Goal: Check status: Check status

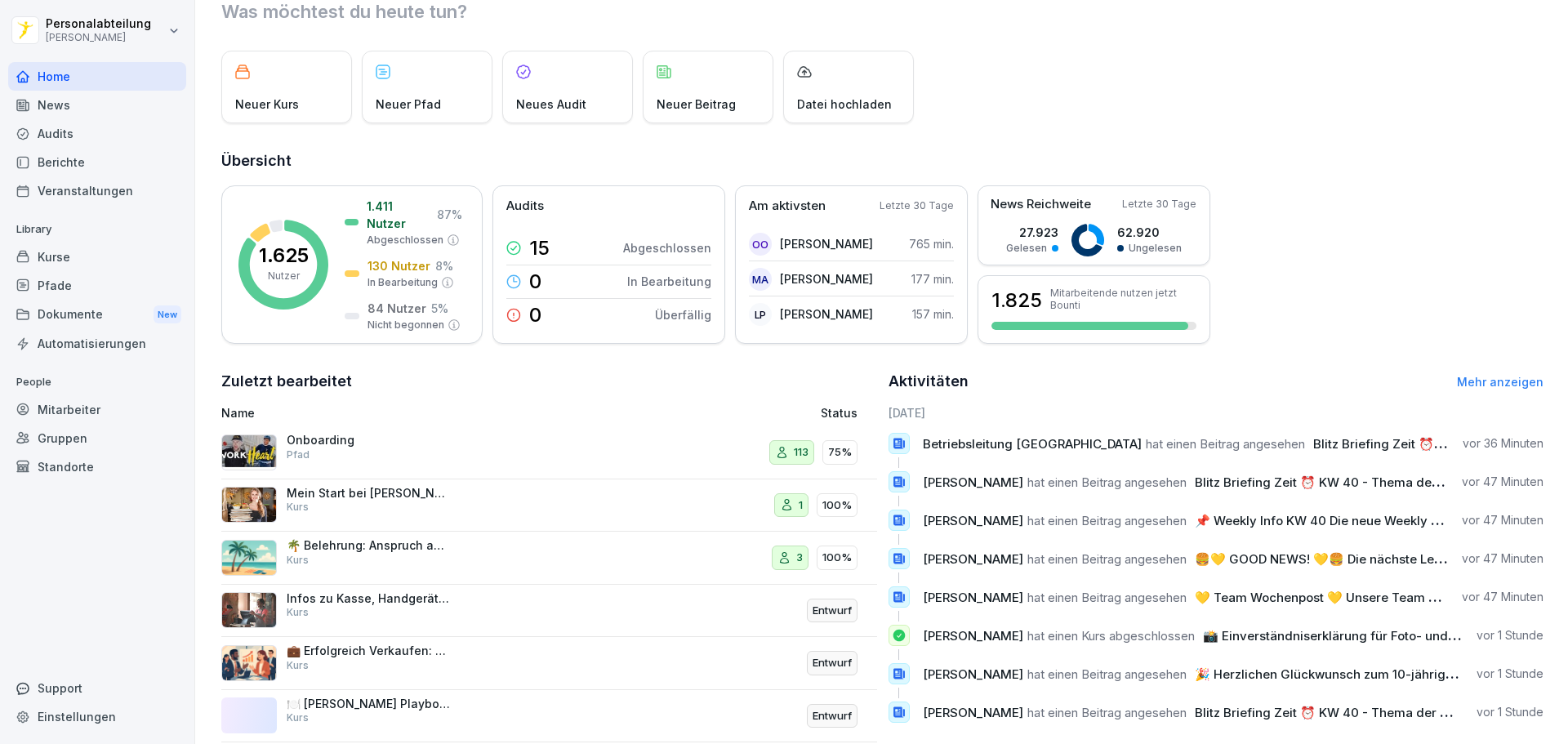
scroll to position [81, 0]
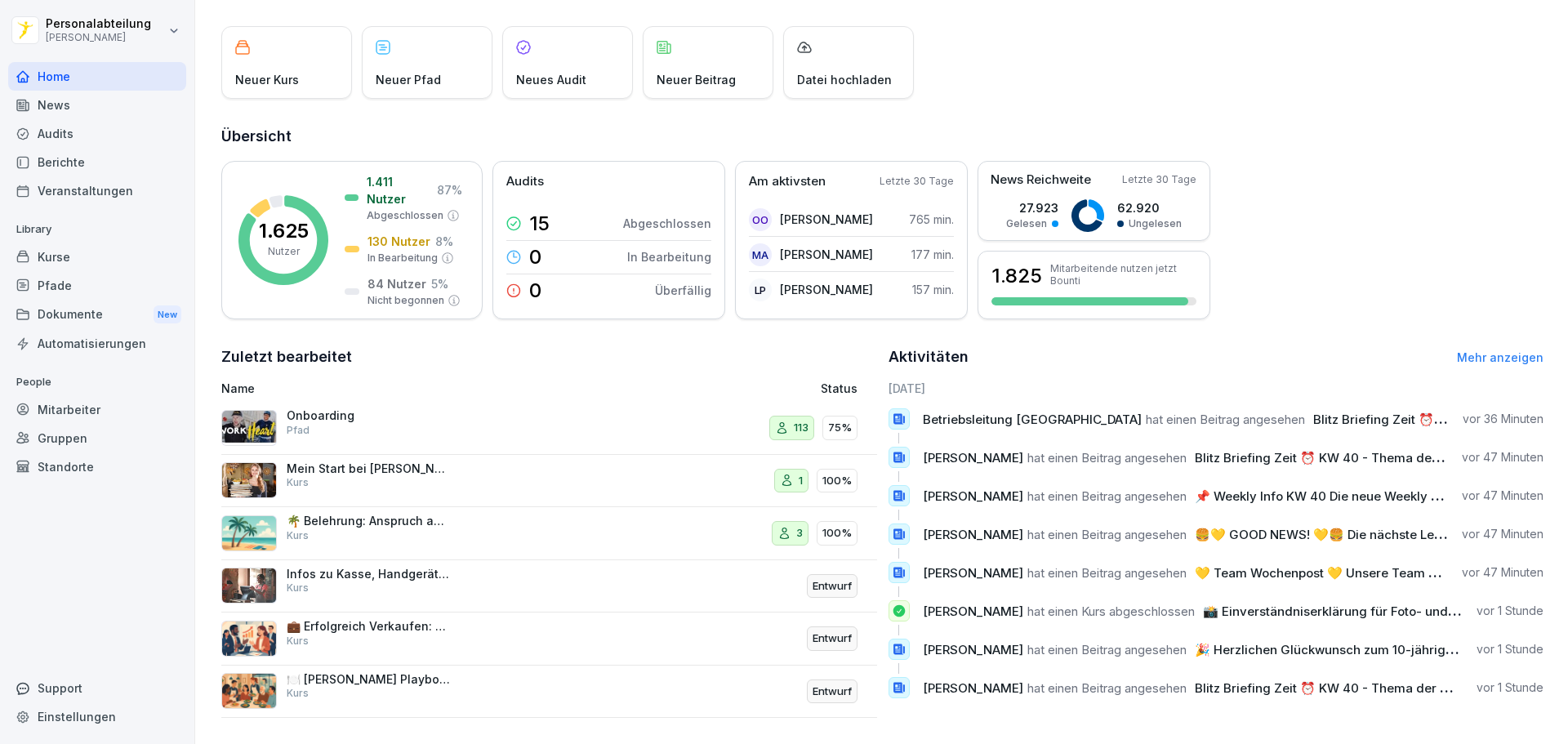
click at [91, 288] on div "Pfade" at bounding box center [97, 285] width 178 height 29
click at [88, 263] on div "Kurse" at bounding box center [97, 257] width 178 height 29
click at [107, 263] on div "Kurse" at bounding box center [97, 257] width 178 height 29
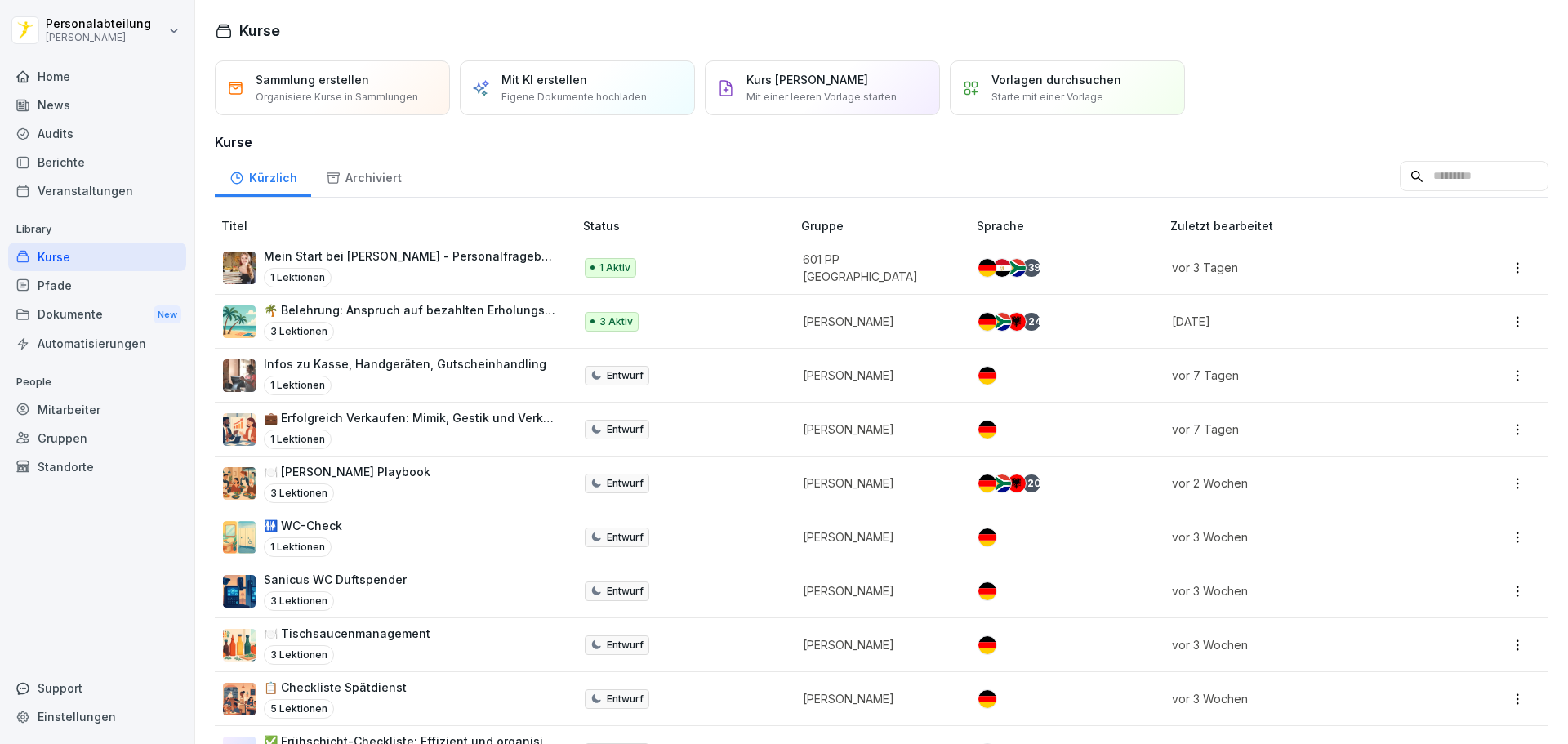
click at [1399, 178] on input at bounding box center [1473, 176] width 148 height 31
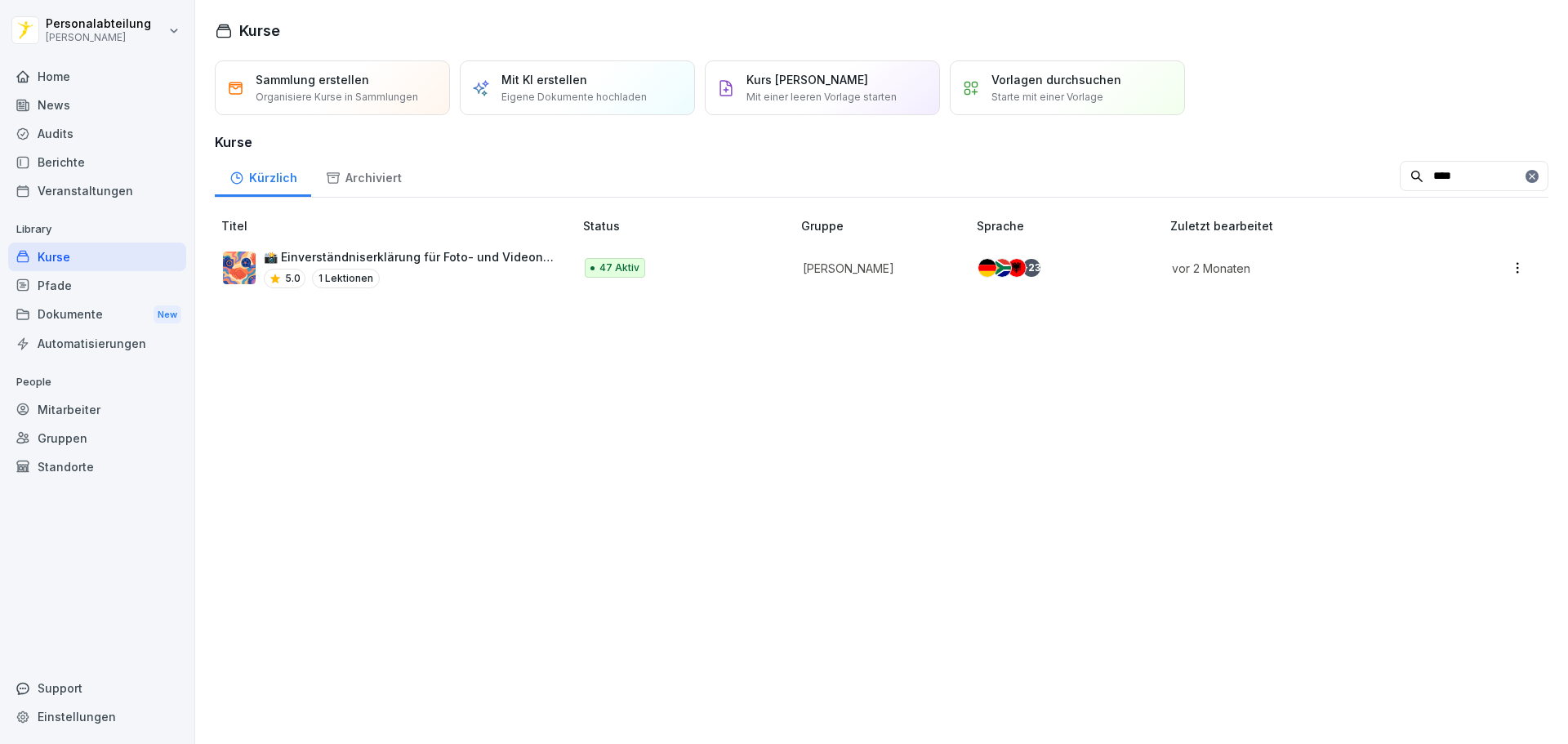
type input "****"
click at [384, 185] on div "Archiviert" at bounding box center [363, 176] width 105 height 42
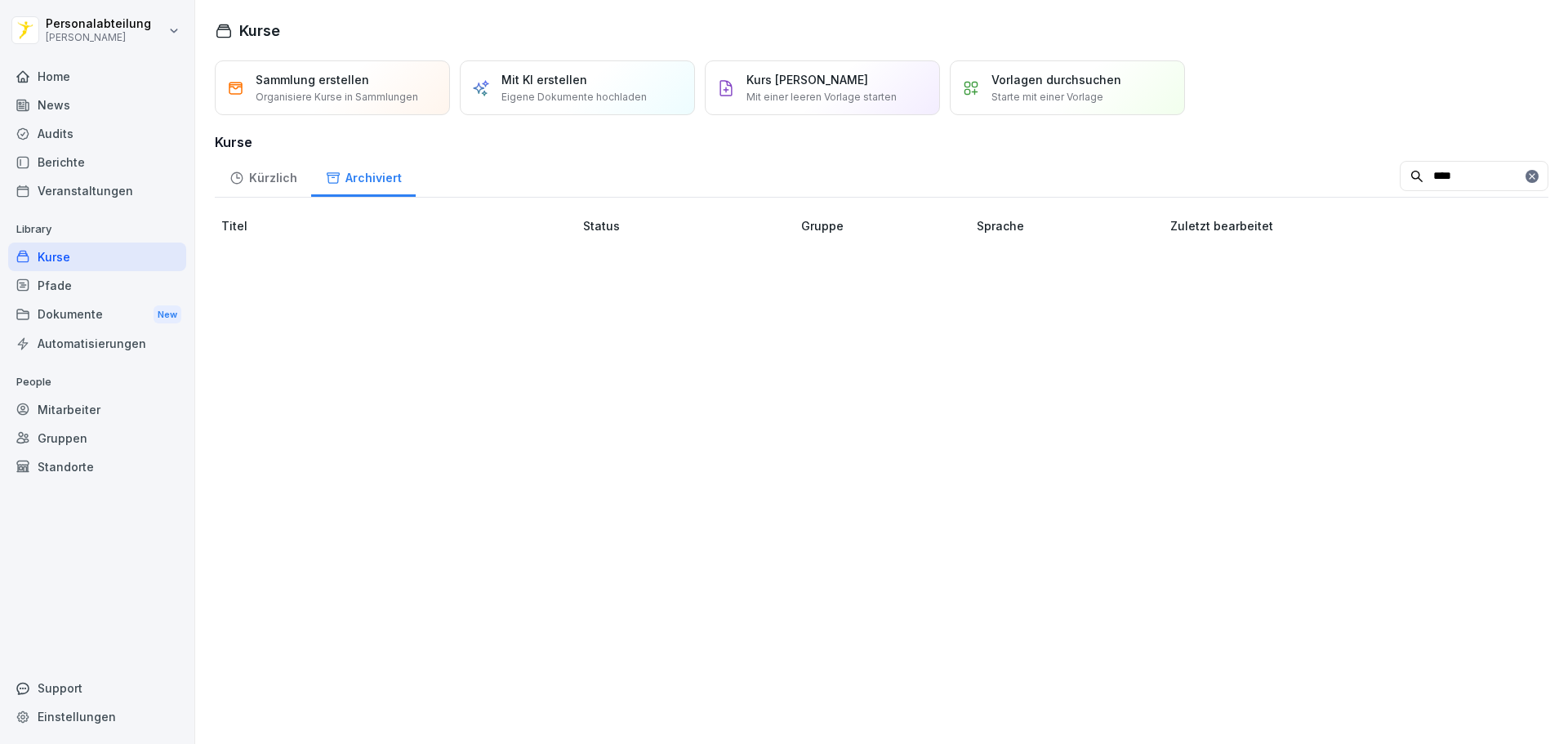
click at [247, 178] on div "Kürzlich" at bounding box center [263, 176] width 96 height 42
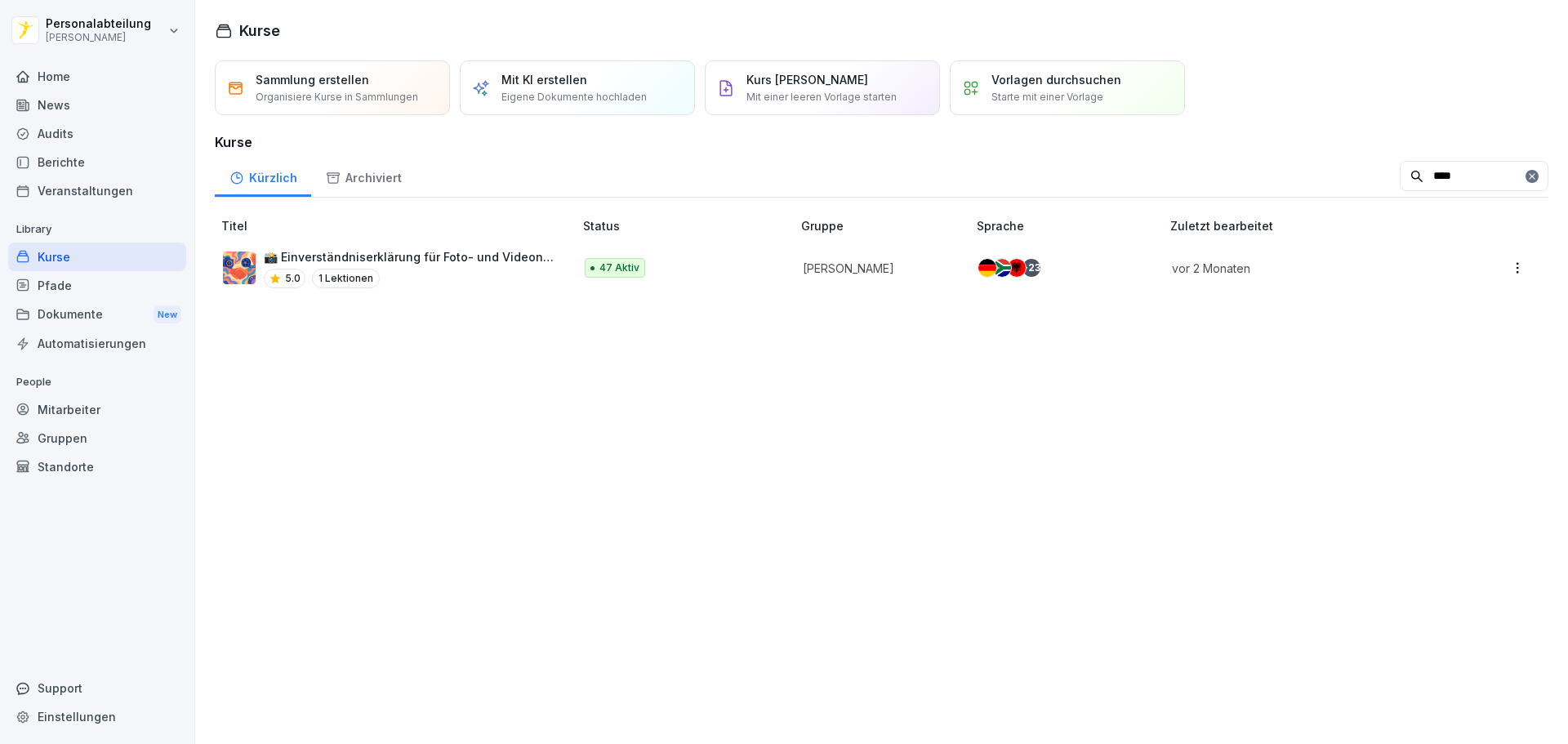
click at [536, 252] on p "📸 Einverständniserklärung für Foto- und Videonutzung" at bounding box center [409, 257] width 293 height 17
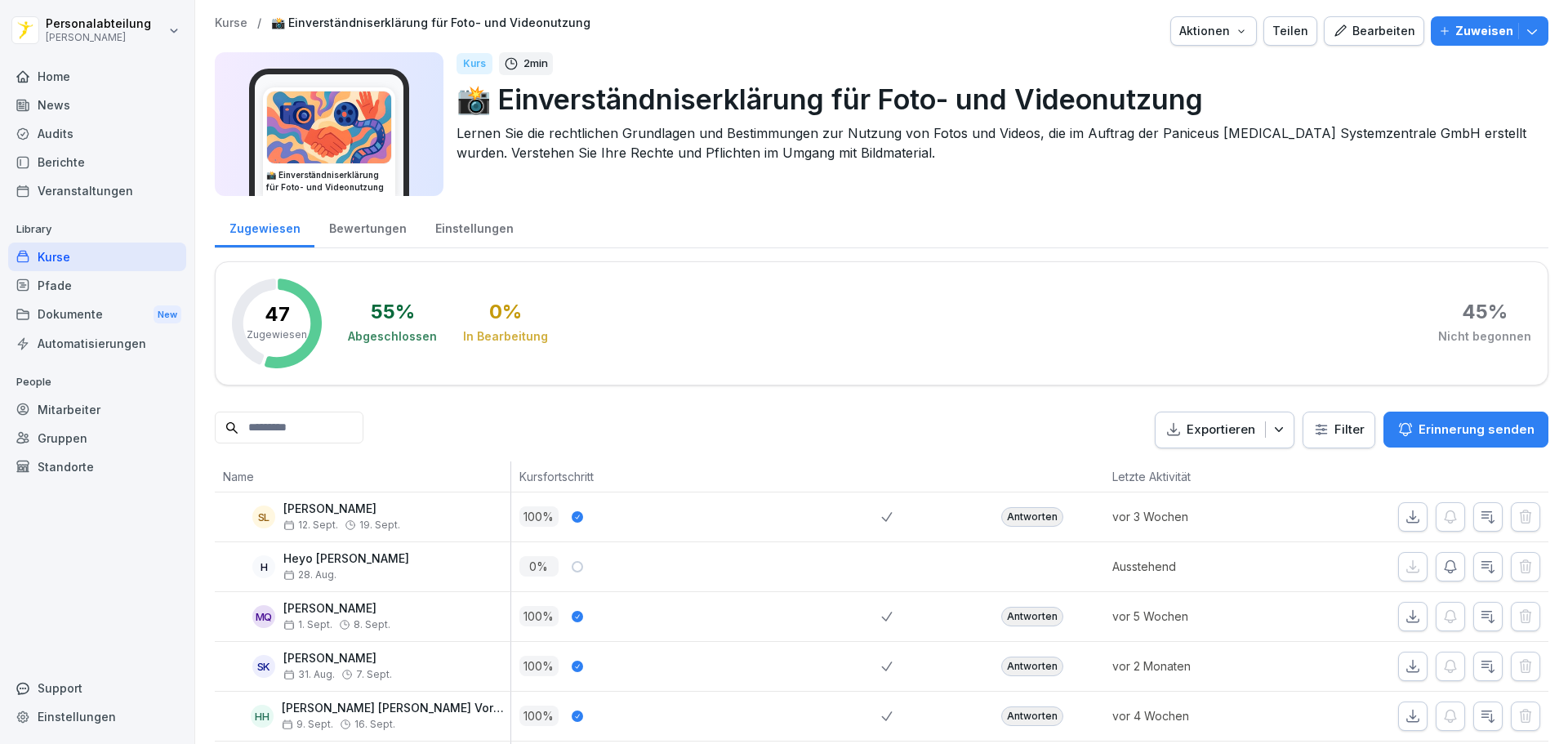
drag, startPoint x: 738, startPoint y: 628, endPoint x: 749, endPoint y: 321, distance: 307.2
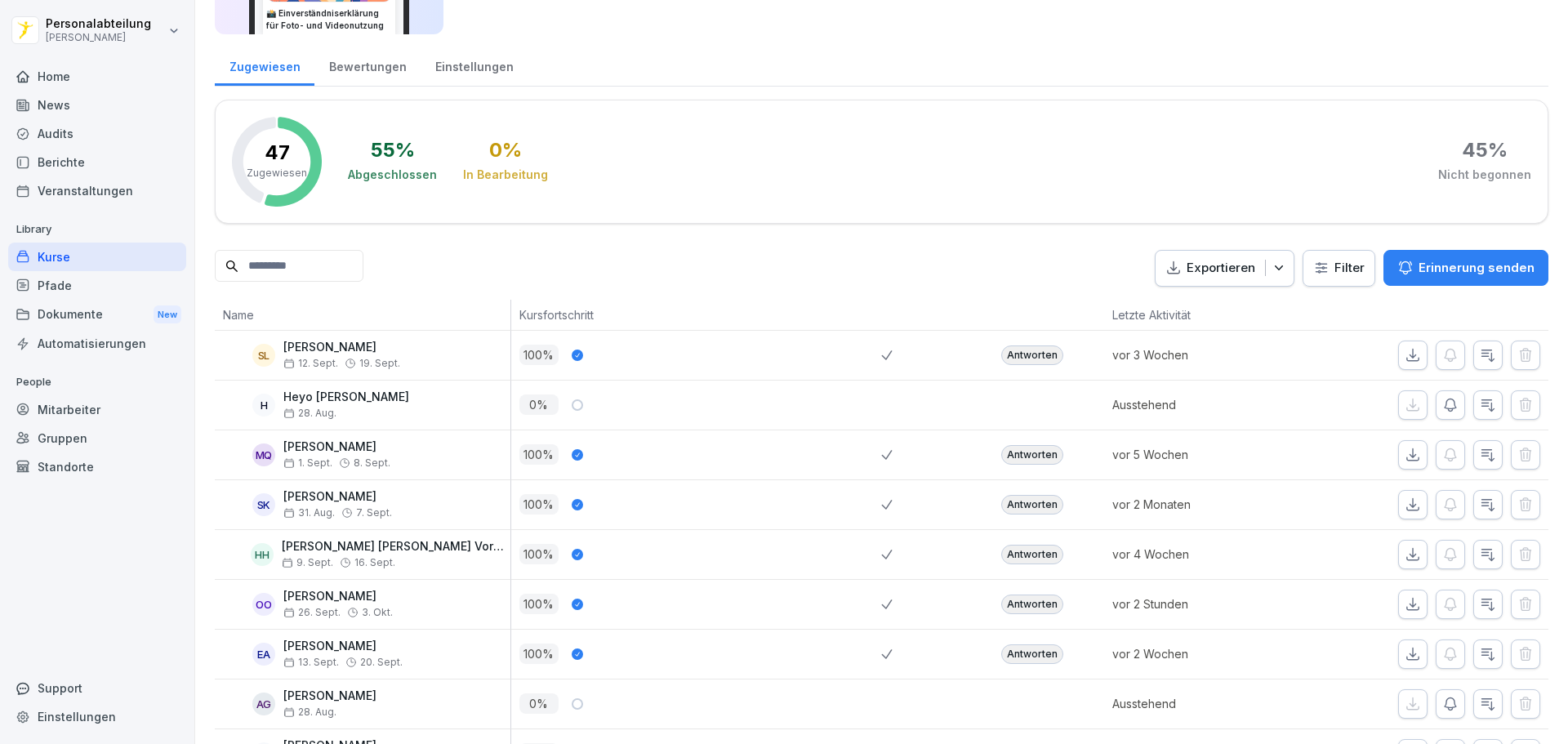
scroll to position [2130, 0]
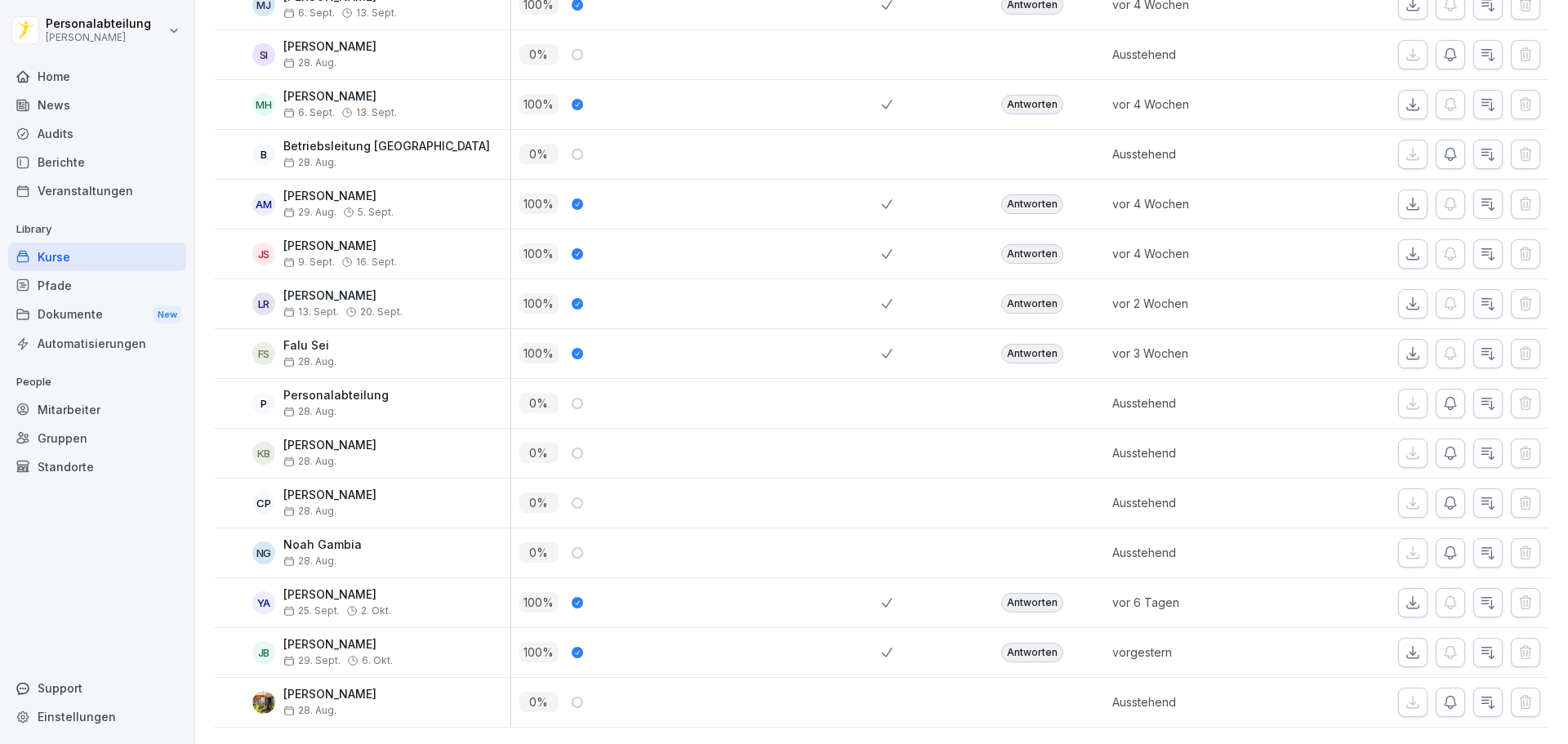
drag, startPoint x: 749, startPoint y: 321, endPoint x: 752, endPoint y: 782, distance: 461.0
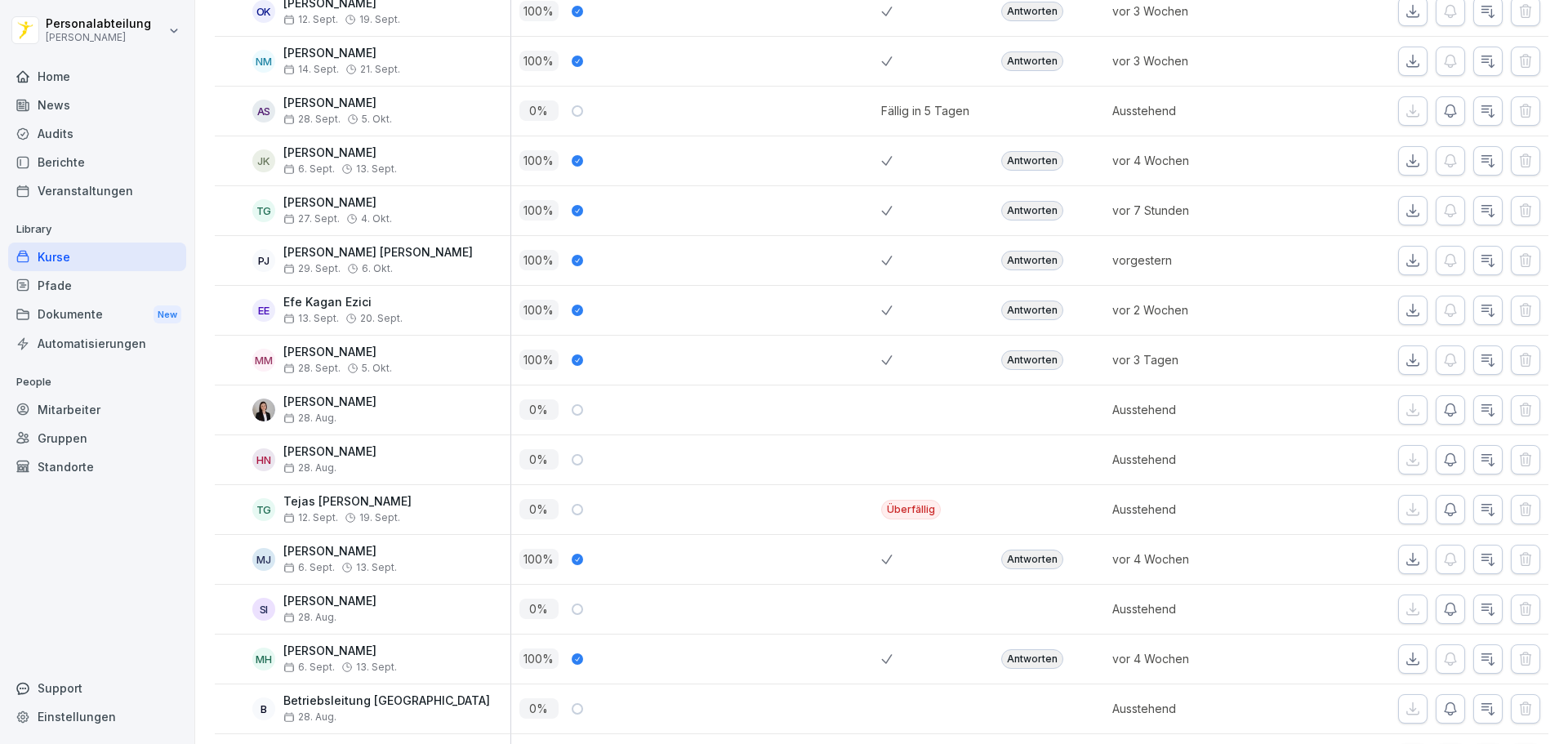
scroll to position [0, 0]
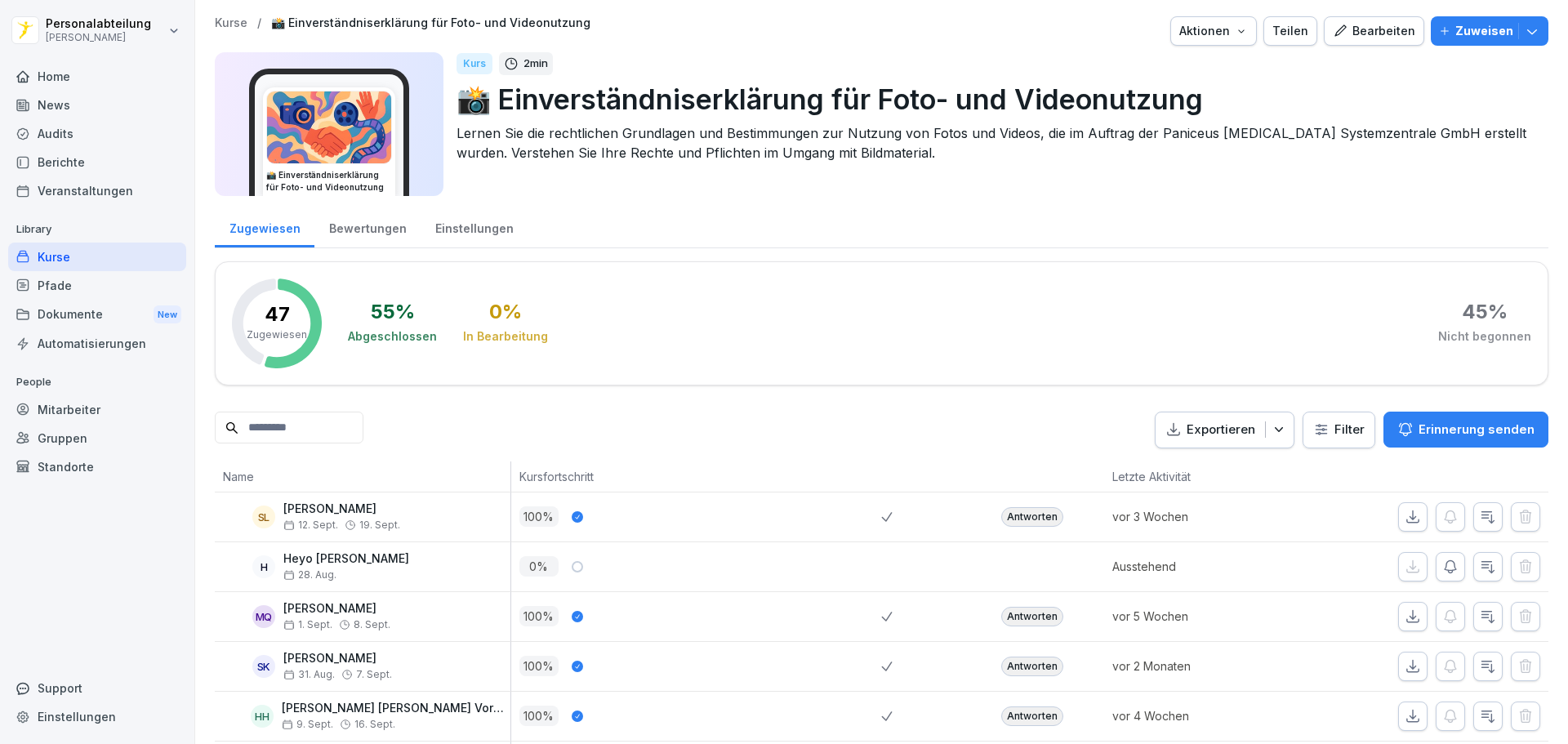
drag, startPoint x: 806, startPoint y: 281, endPoint x: 789, endPoint y: -99, distance: 380.4
click at [91, 284] on div "Pfade" at bounding box center [97, 285] width 178 height 29
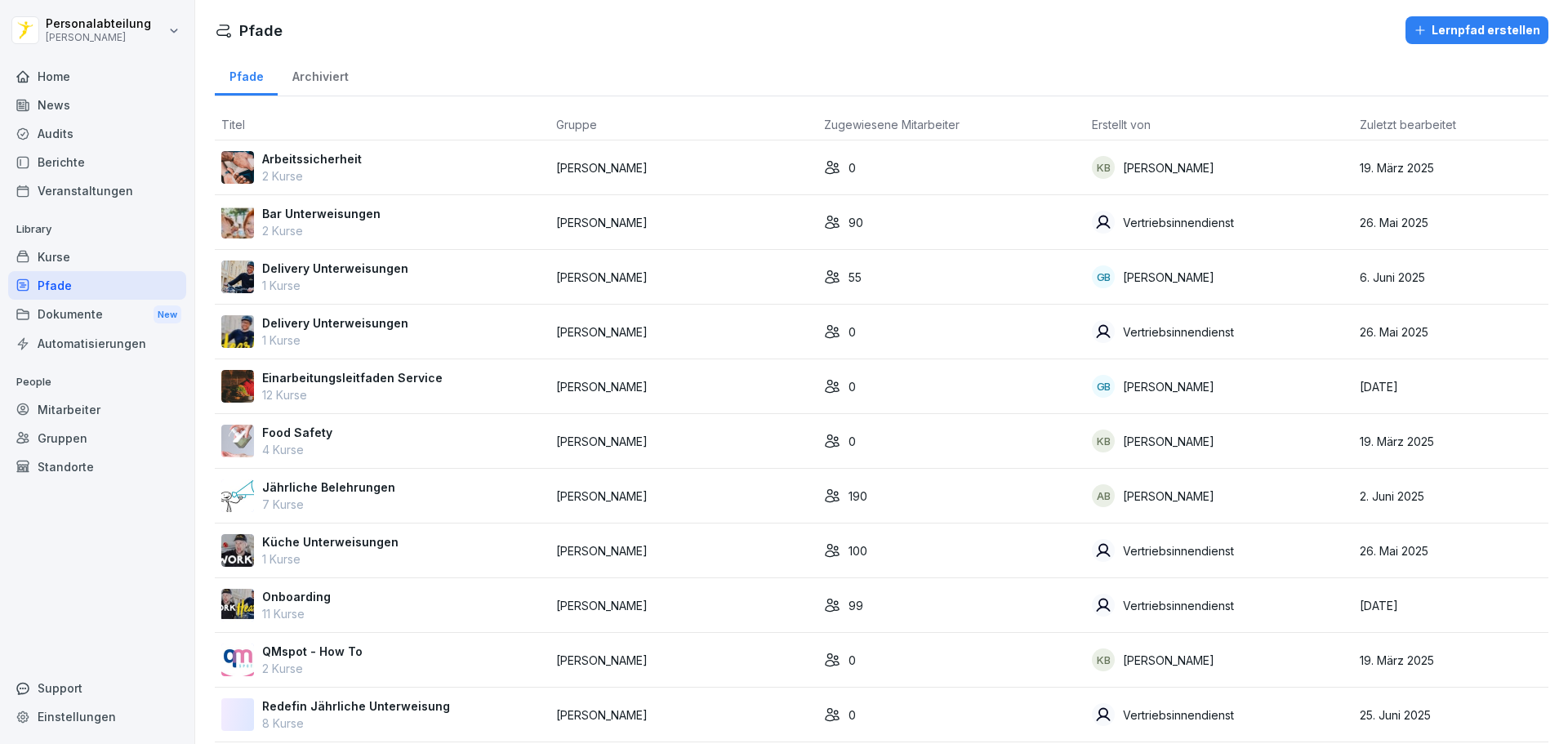
click at [306, 66] on div "Archiviert" at bounding box center [320, 75] width 85 height 42
click at [257, 77] on div "Pfade" at bounding box center [246, 75] width 63 height 42
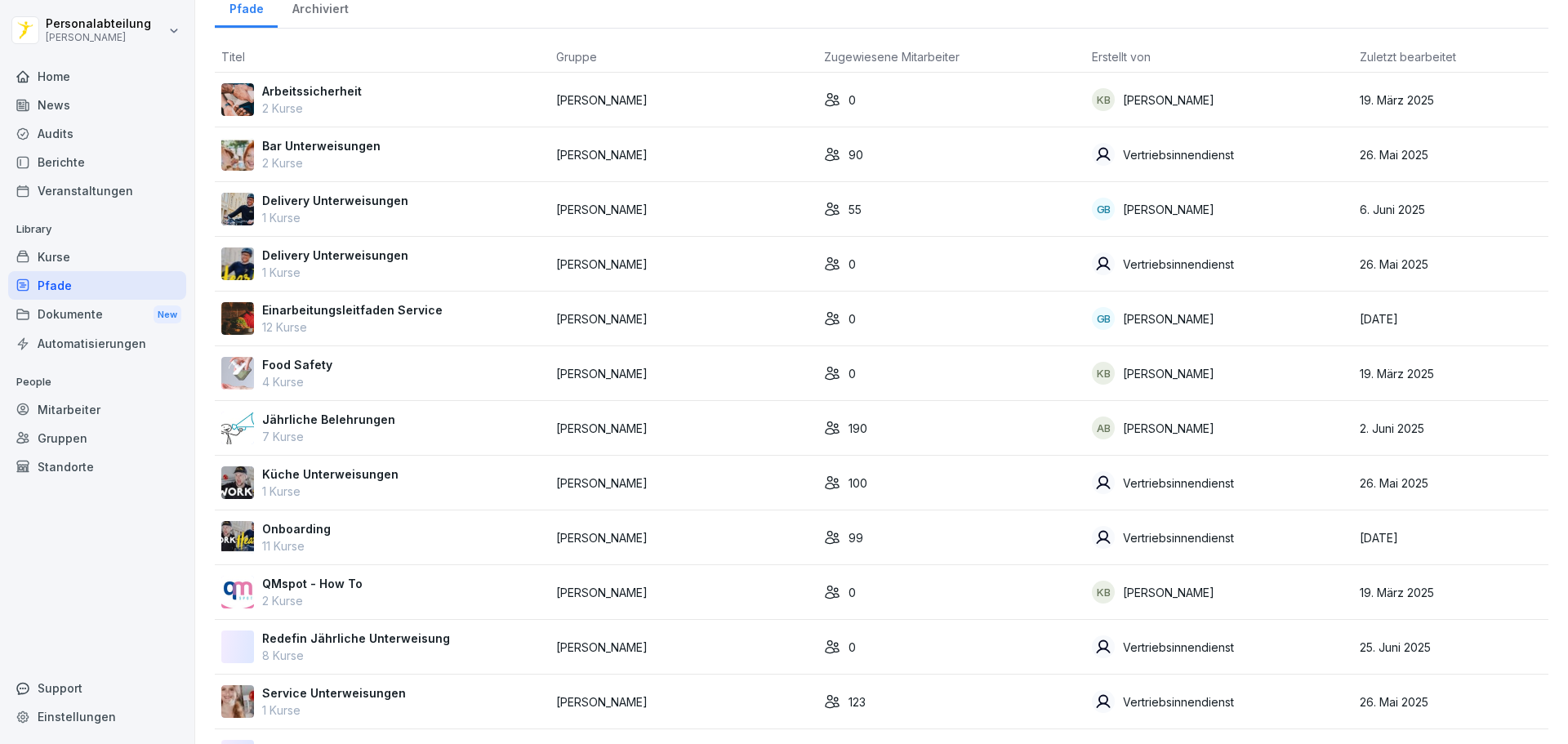
scroll to position [133, 0]
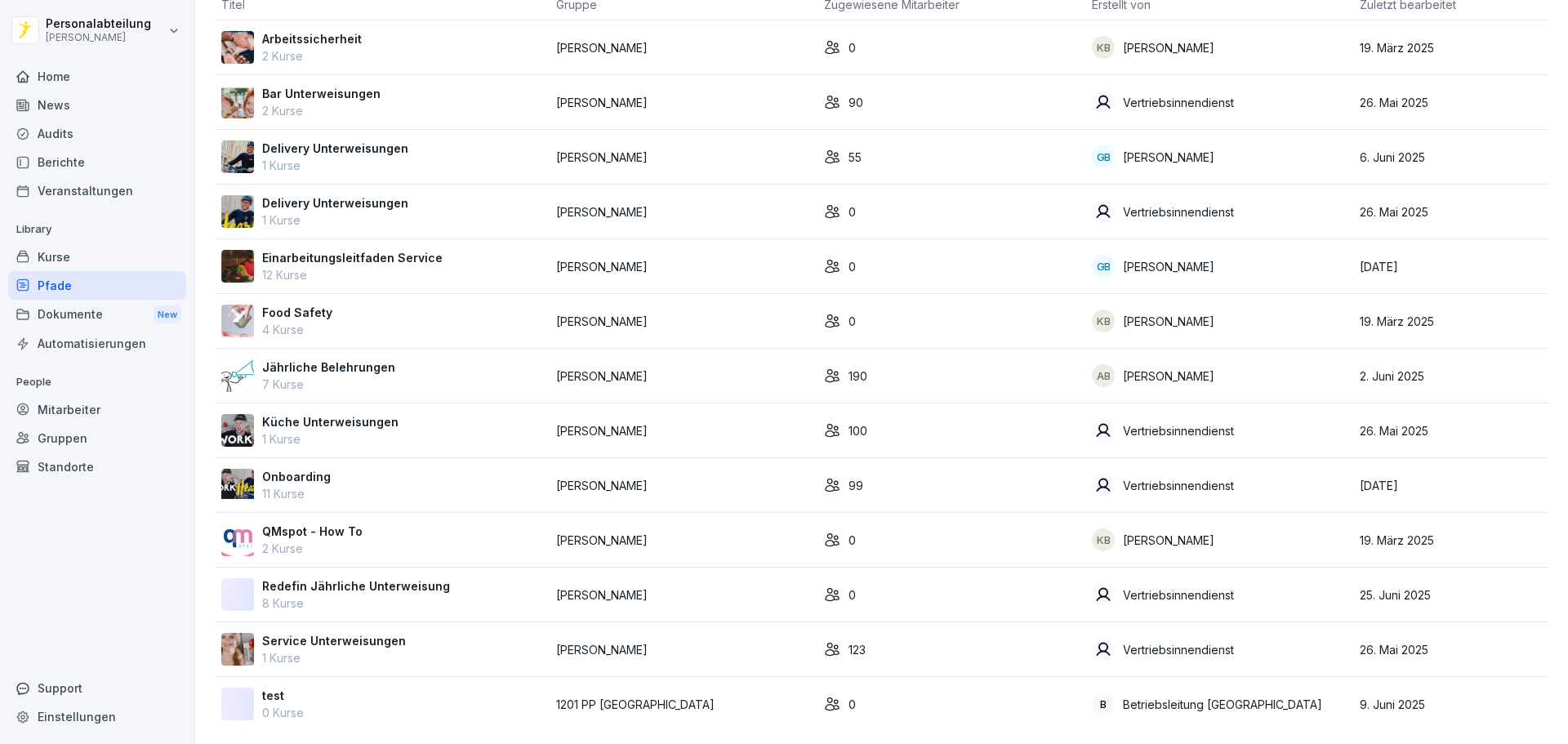
click at [385, 468] on div "Onboarding 11 Kurse" at bounding box center [382, 485] width 321 height 34
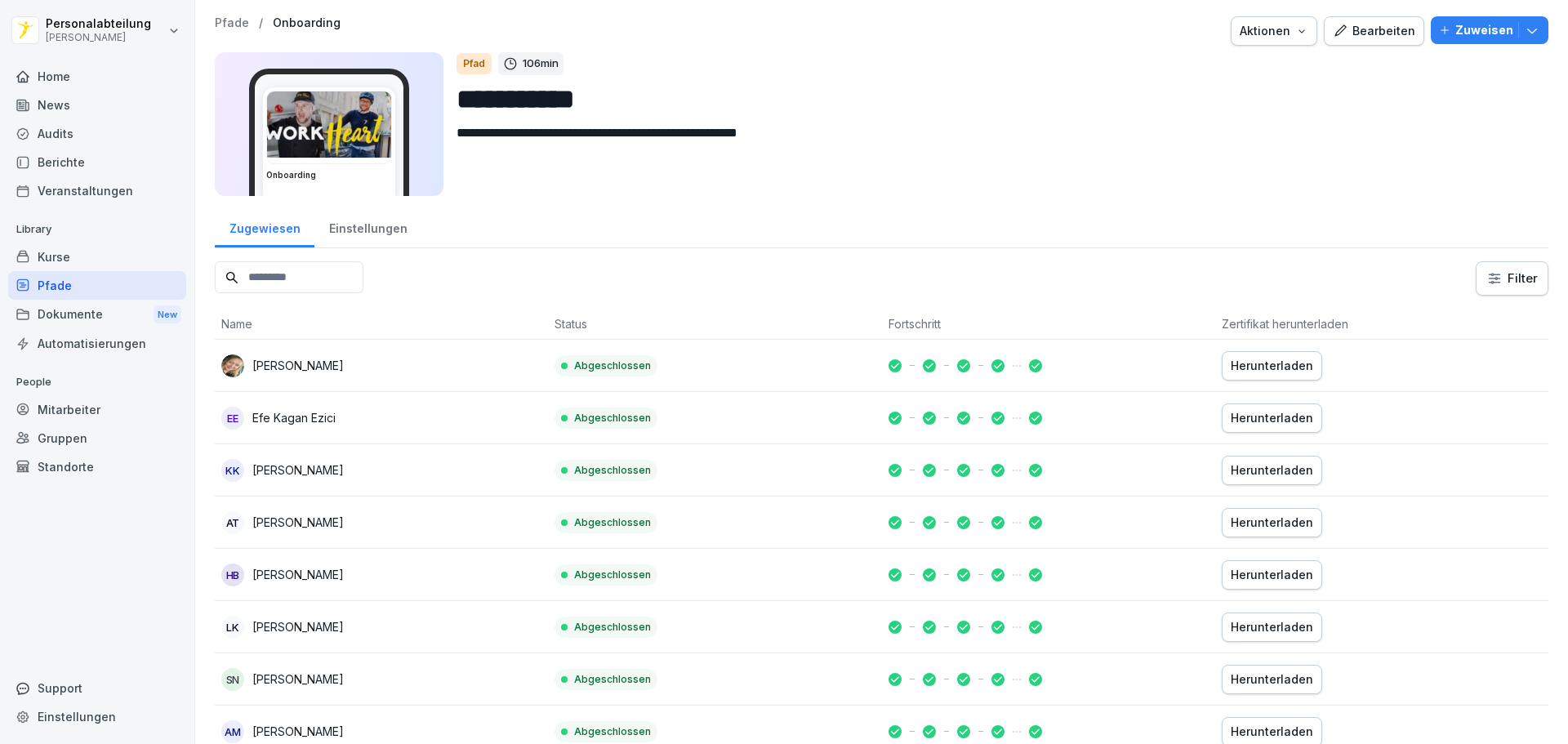
click at [363, 273] on input at bounding box center [289, 277] width 148 height 32
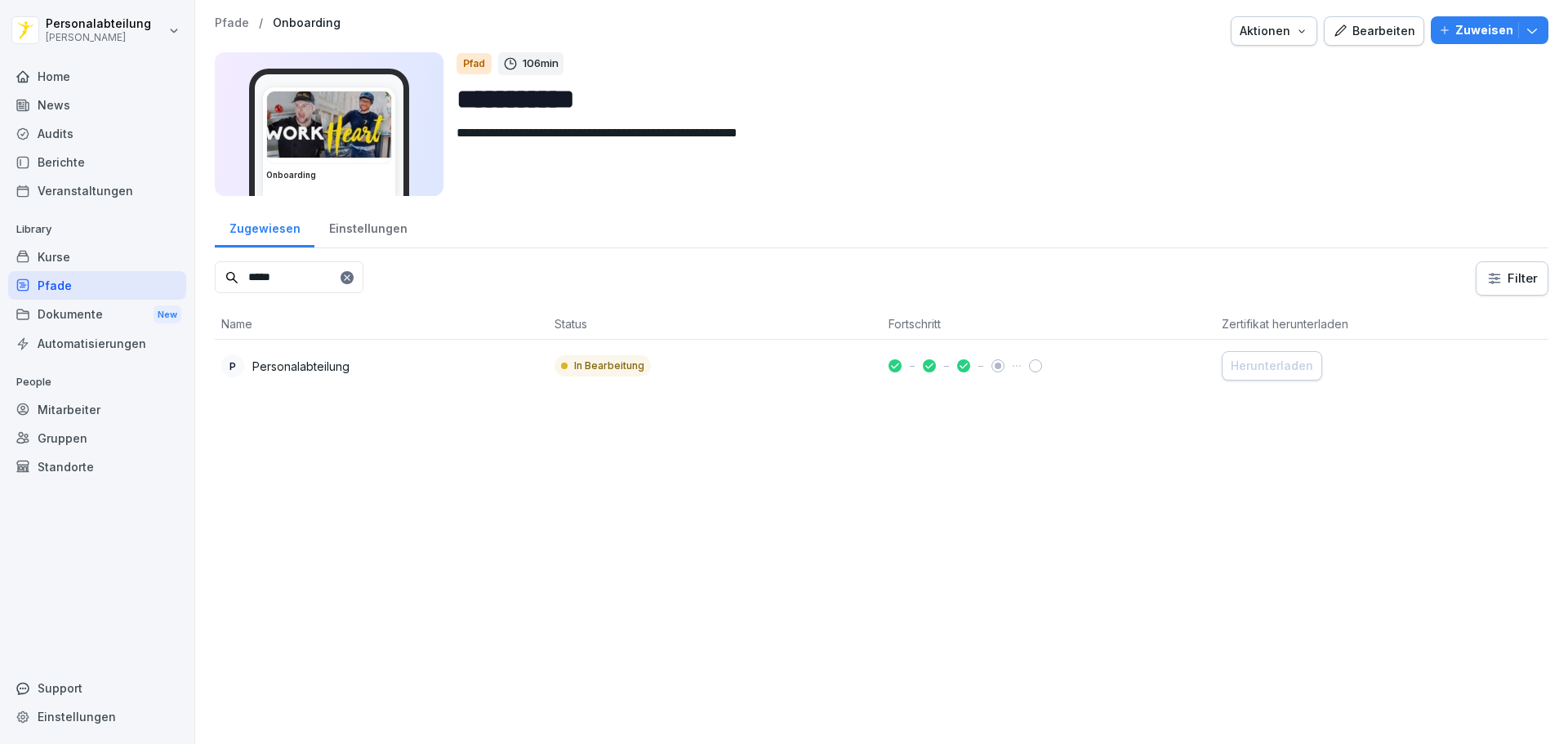
type input "*****"
click at [812, 382] on td "In Bearbeitung" at bounding box center [714, 366] width 333 height 52
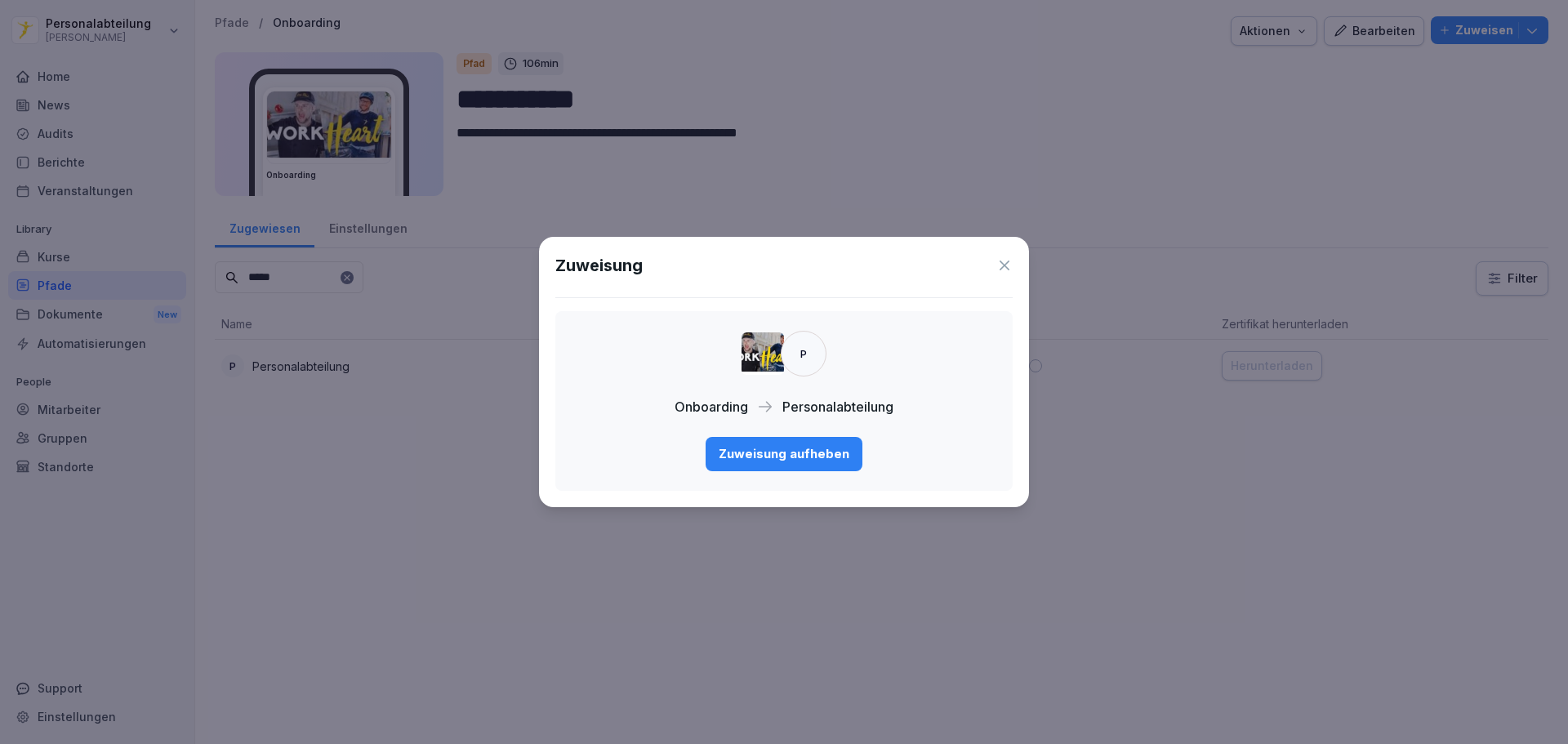
click at [998, 266] on icon at bounding box center [1003, 265] width 16 height 16
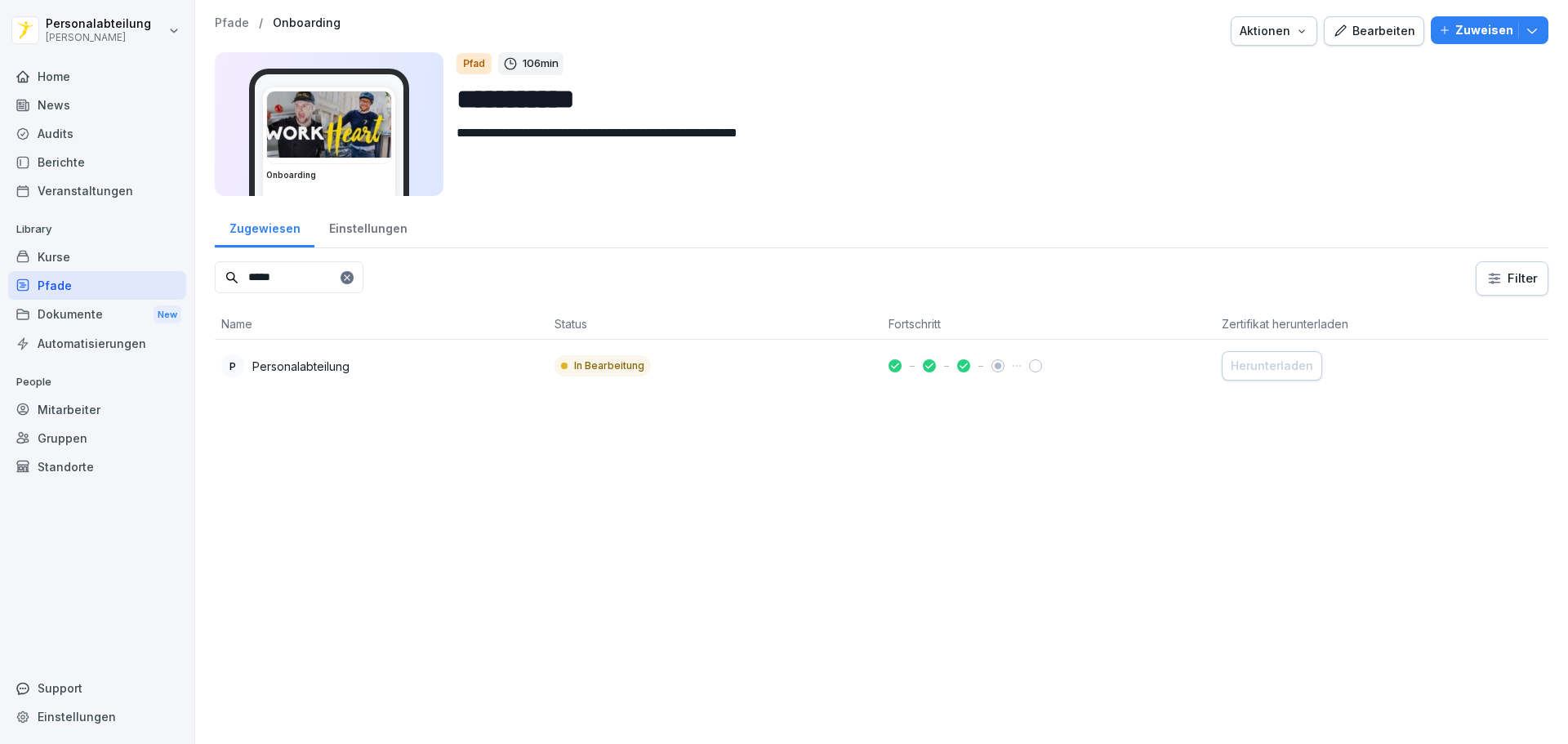
click at [350, 278] on icon at bounding box center [346, 277] width 6 height 6
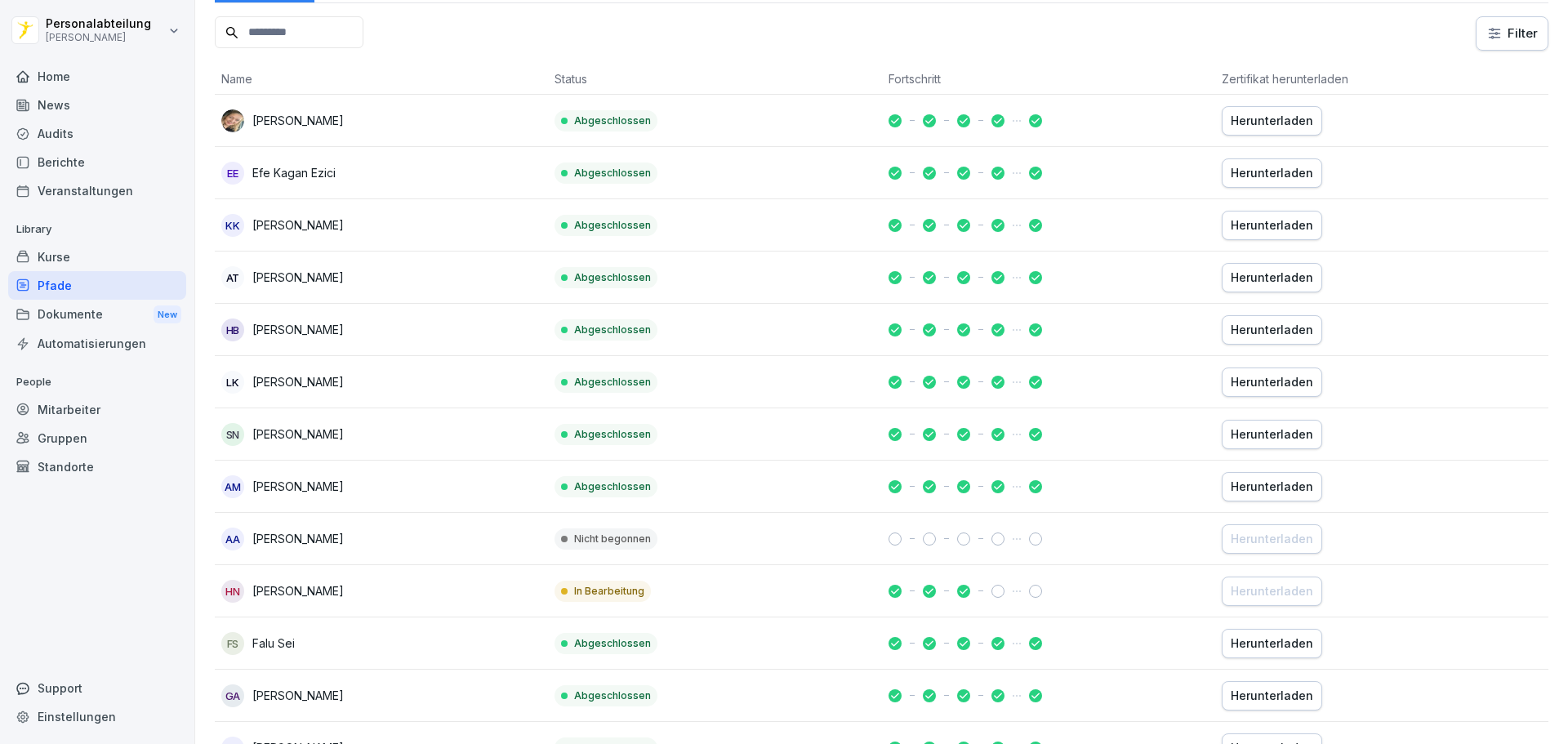
scroll to position [326, 0]
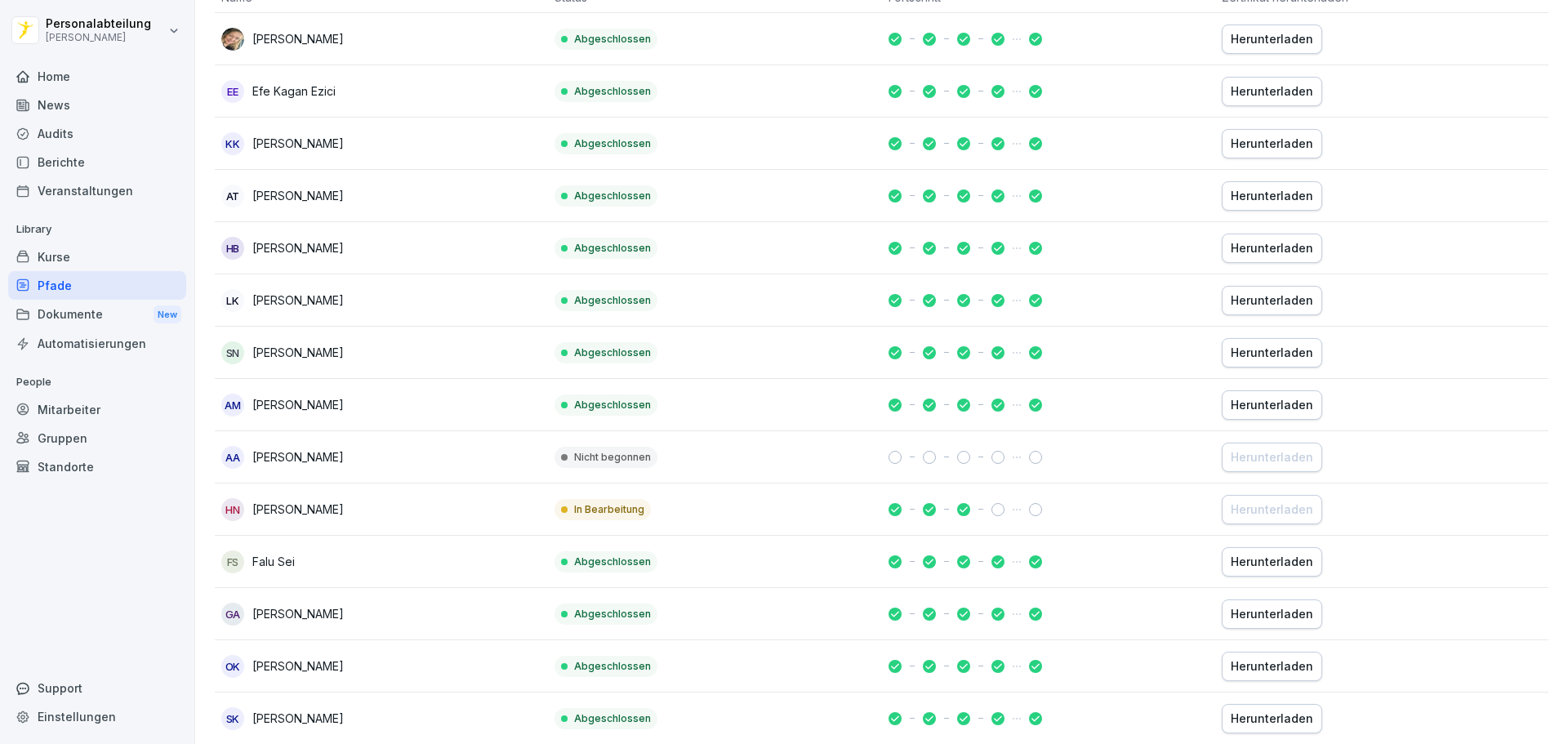
click at [1276, 403] on div "Herunterladen" at bounding box center [1272, 404] width 82 height 18
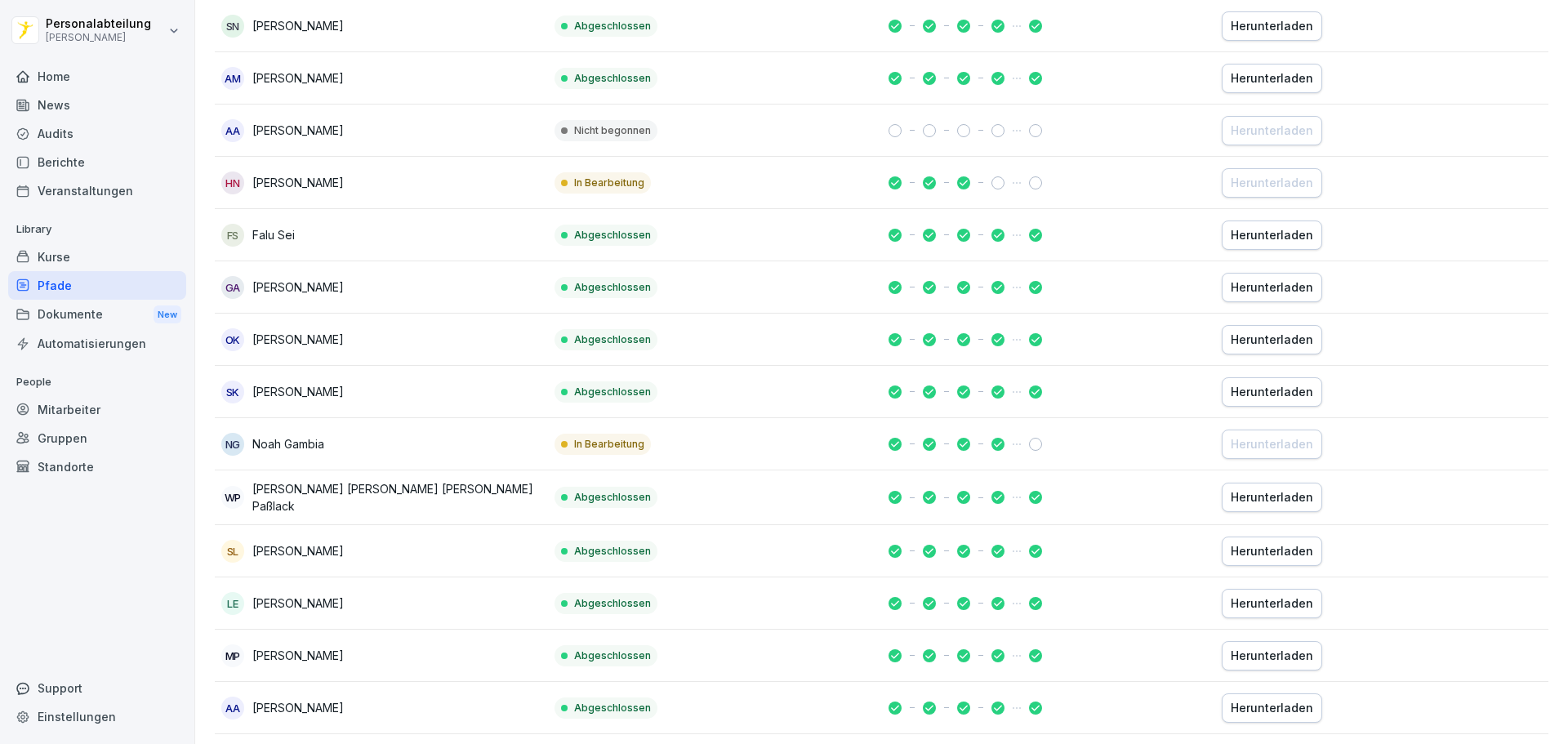
scroll to position [490, 0]
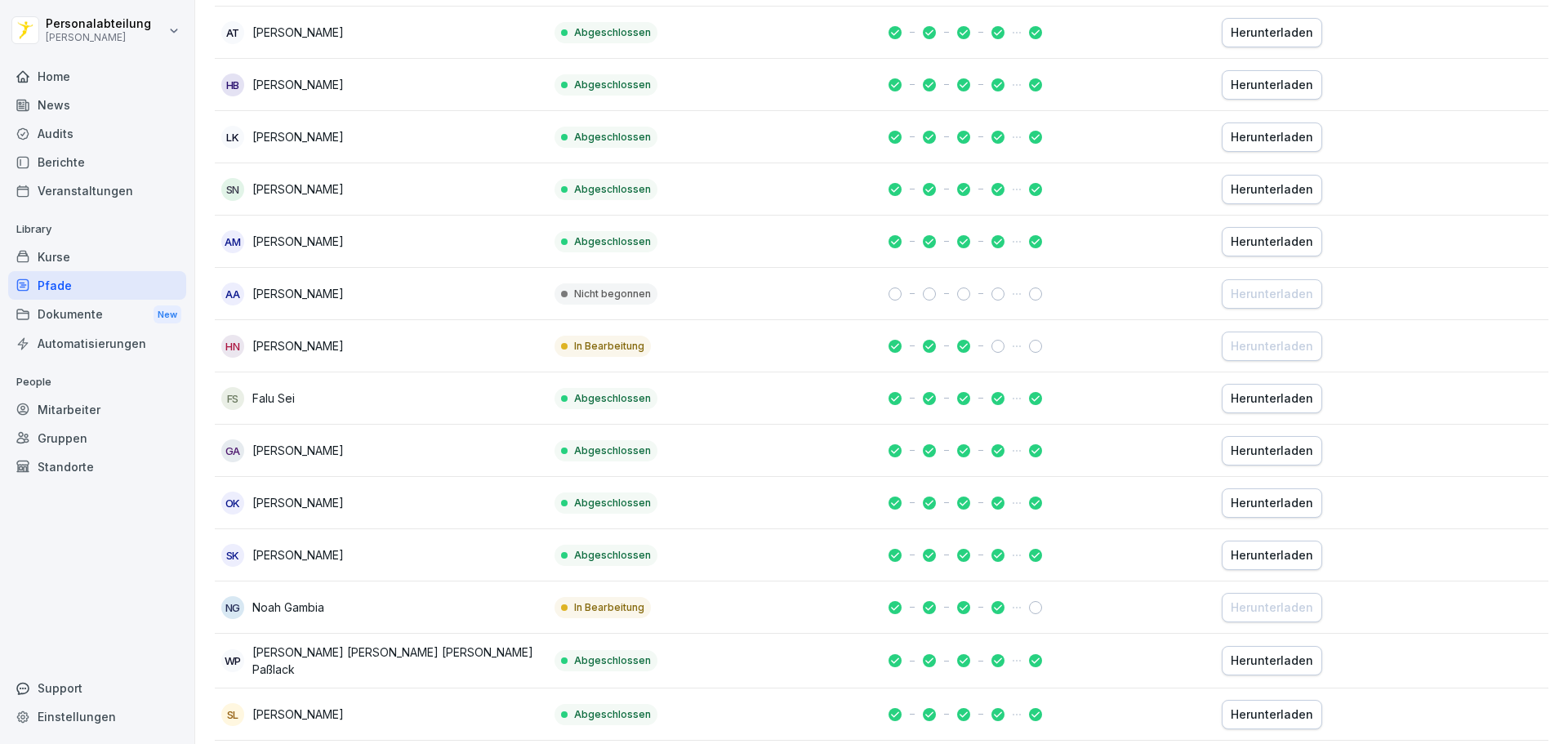
click at [347, 352] on div "HN Hannes Nindel" at bounding box center [382, 346] width 320 height 23
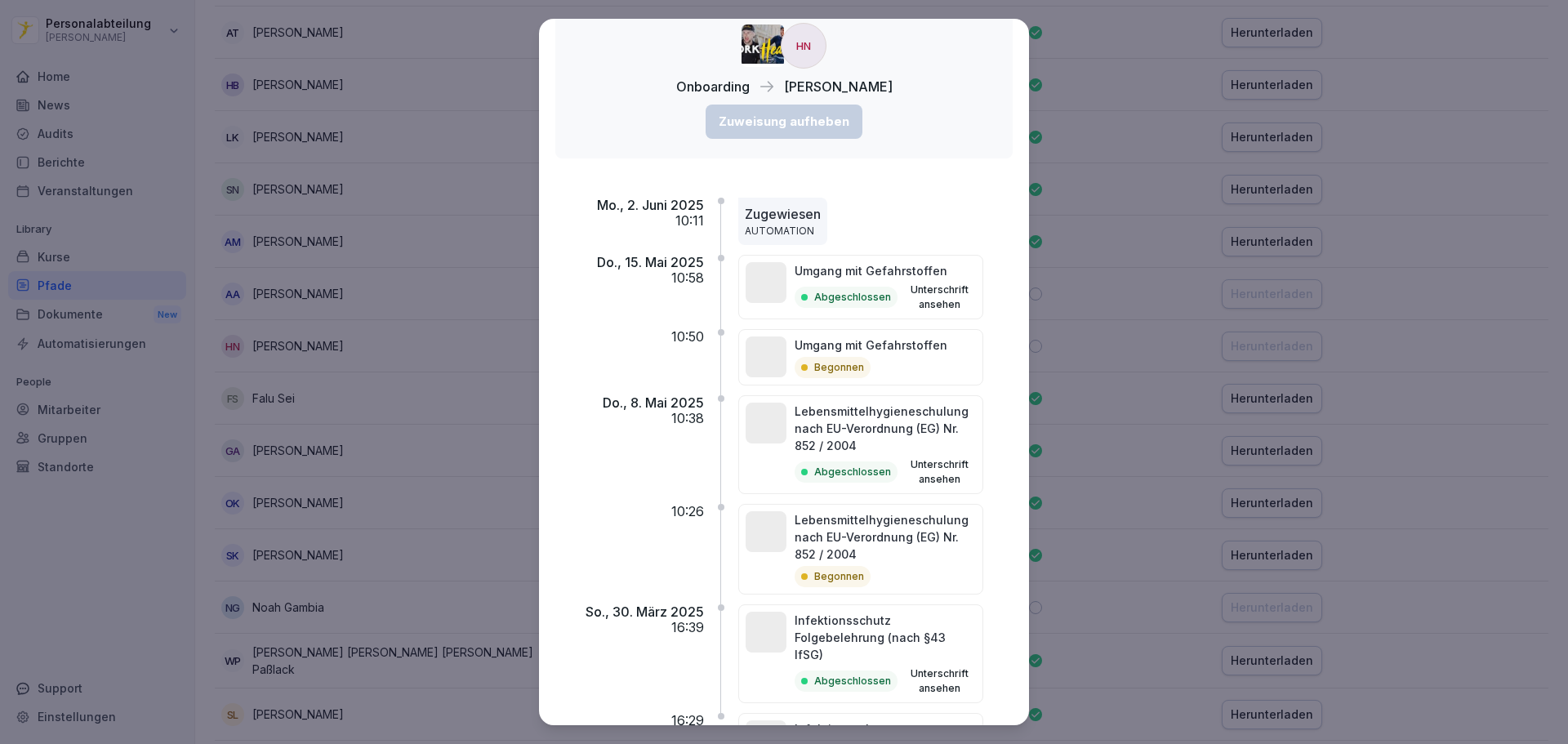
scroll to position [173, 0]
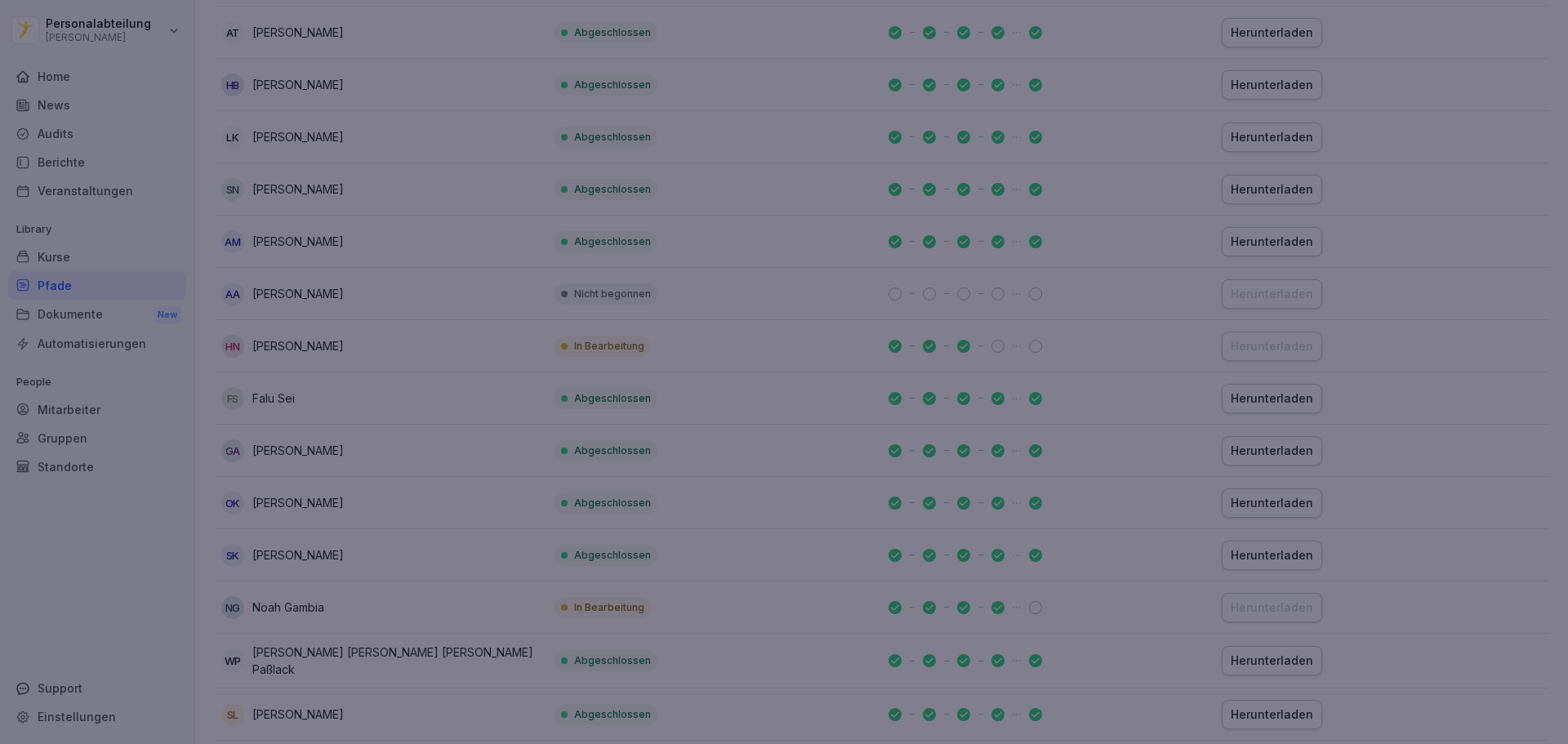
click at [1087, 76] on div at bounding box center [784, 372] width 1568 height 744
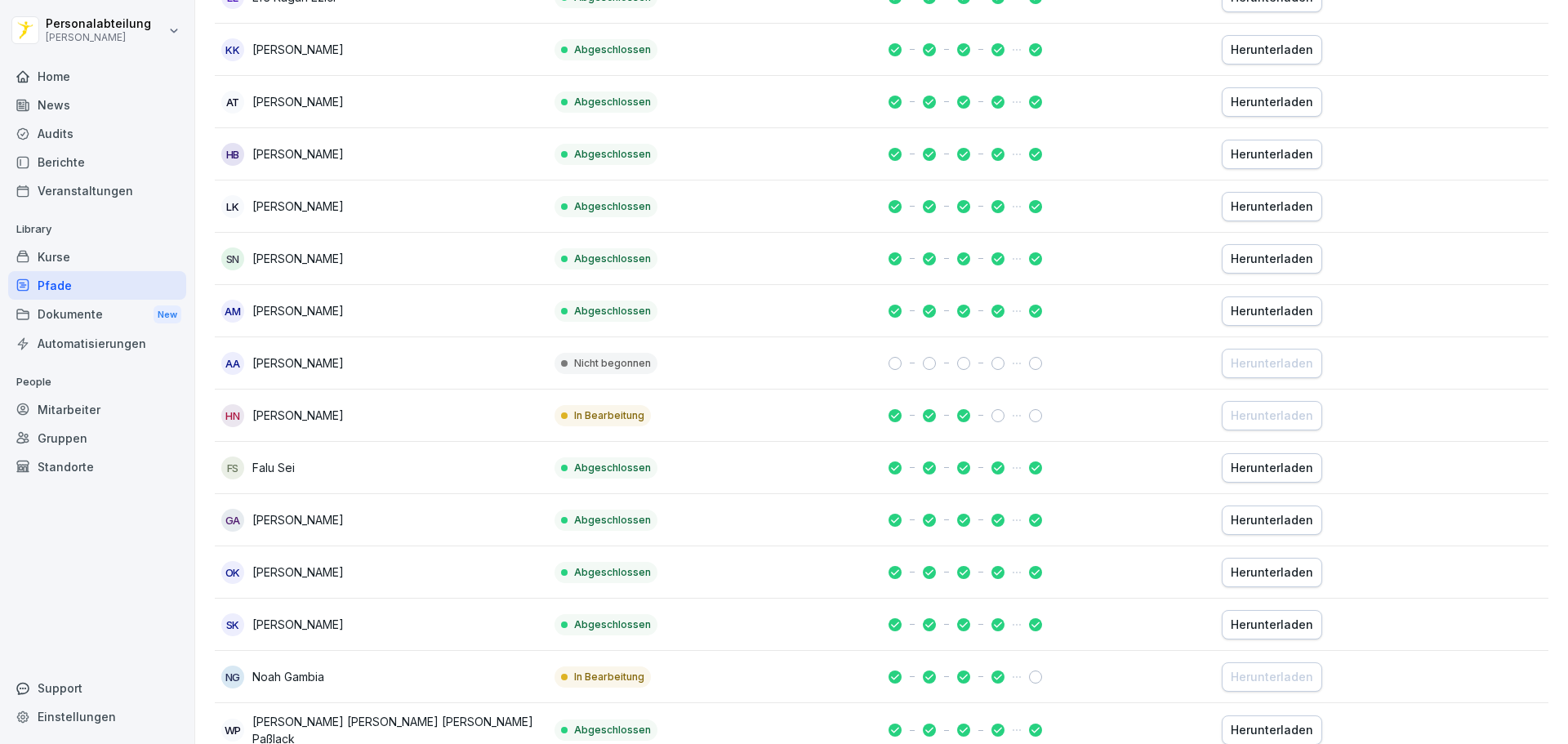
scroll to position [326, 0]
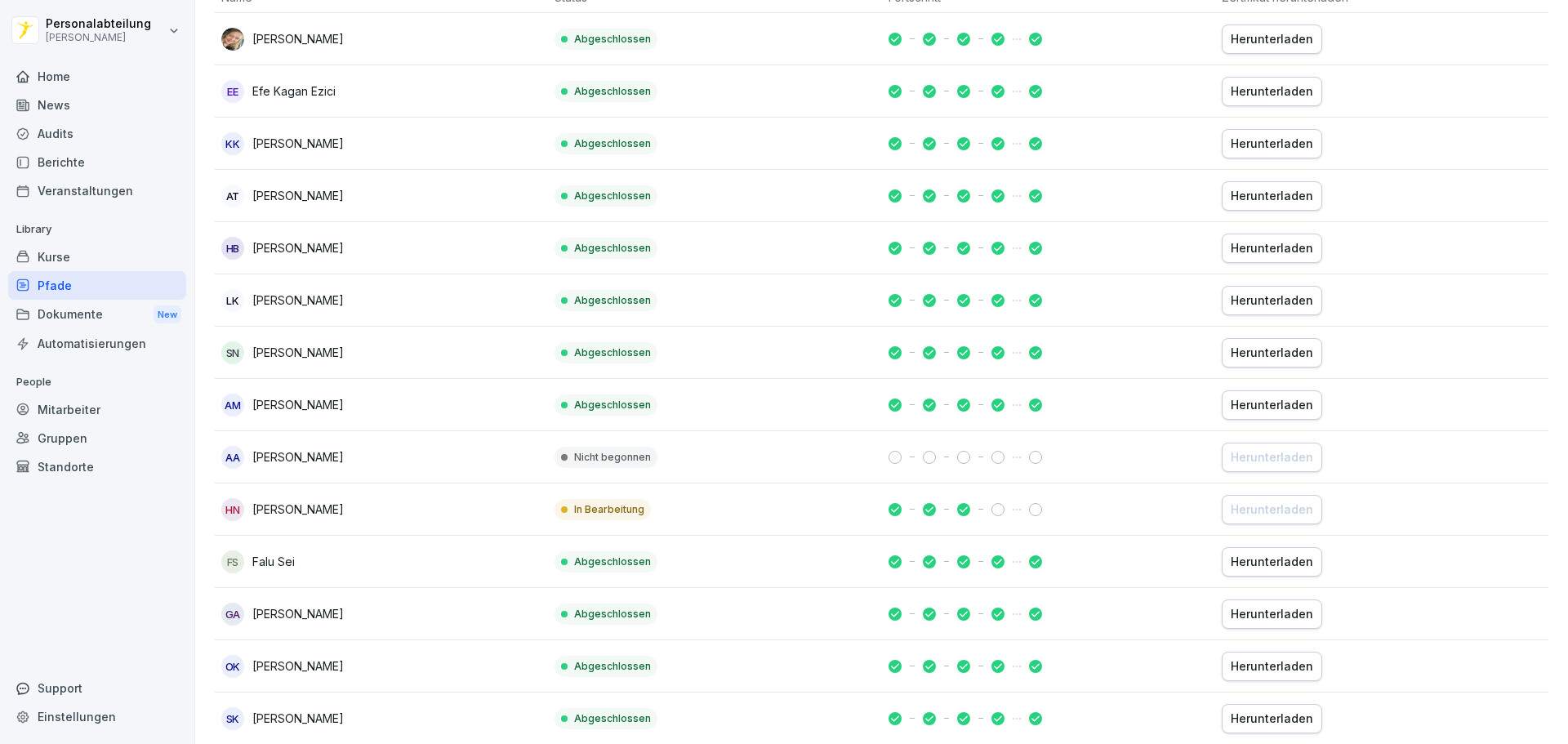
click at [64, 82] on div "Home" at bounding box center [97, 76] width 178 height 29
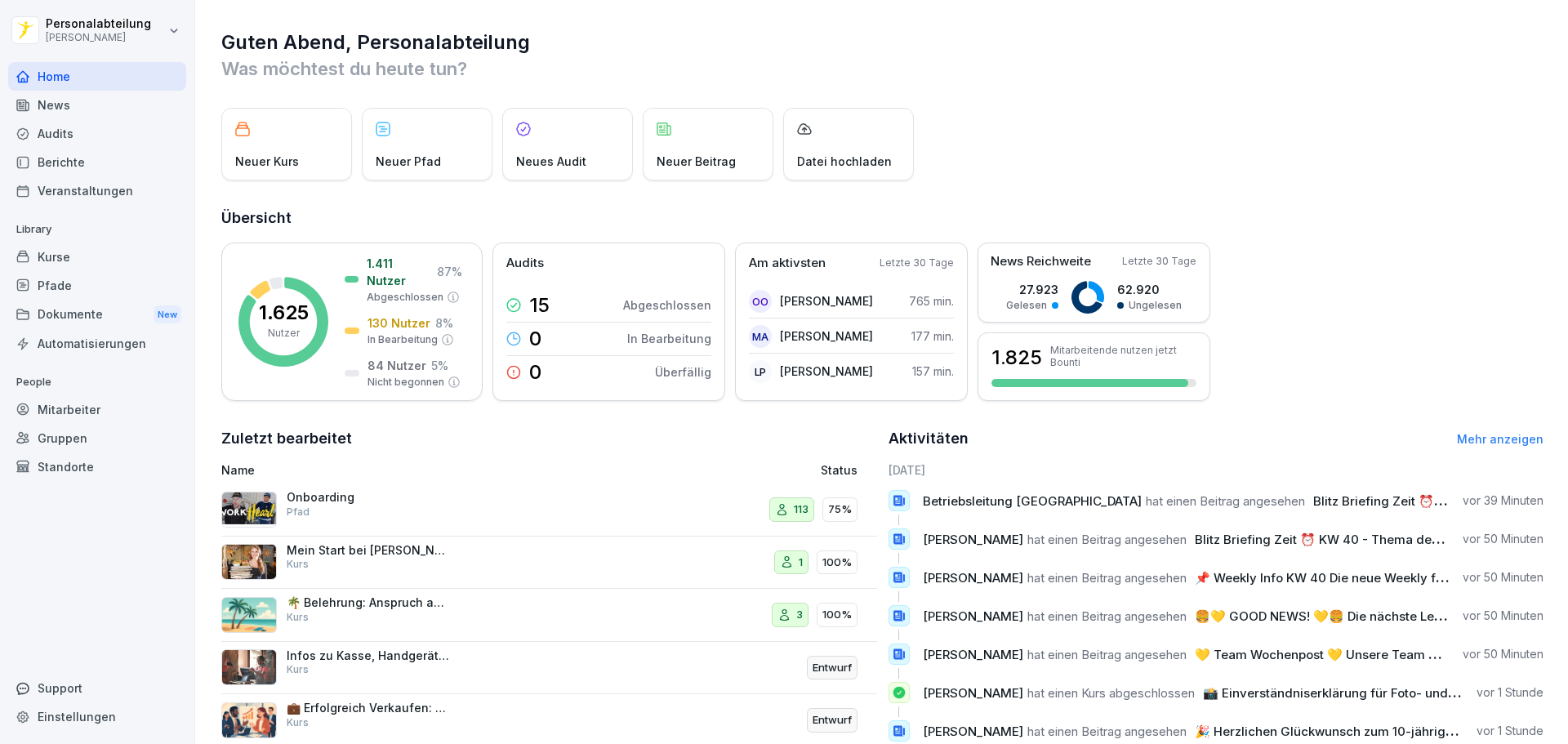
click at [343, 512] on div "Onboarding Pfad" at bounding box center [368, 504] width 164 height 29
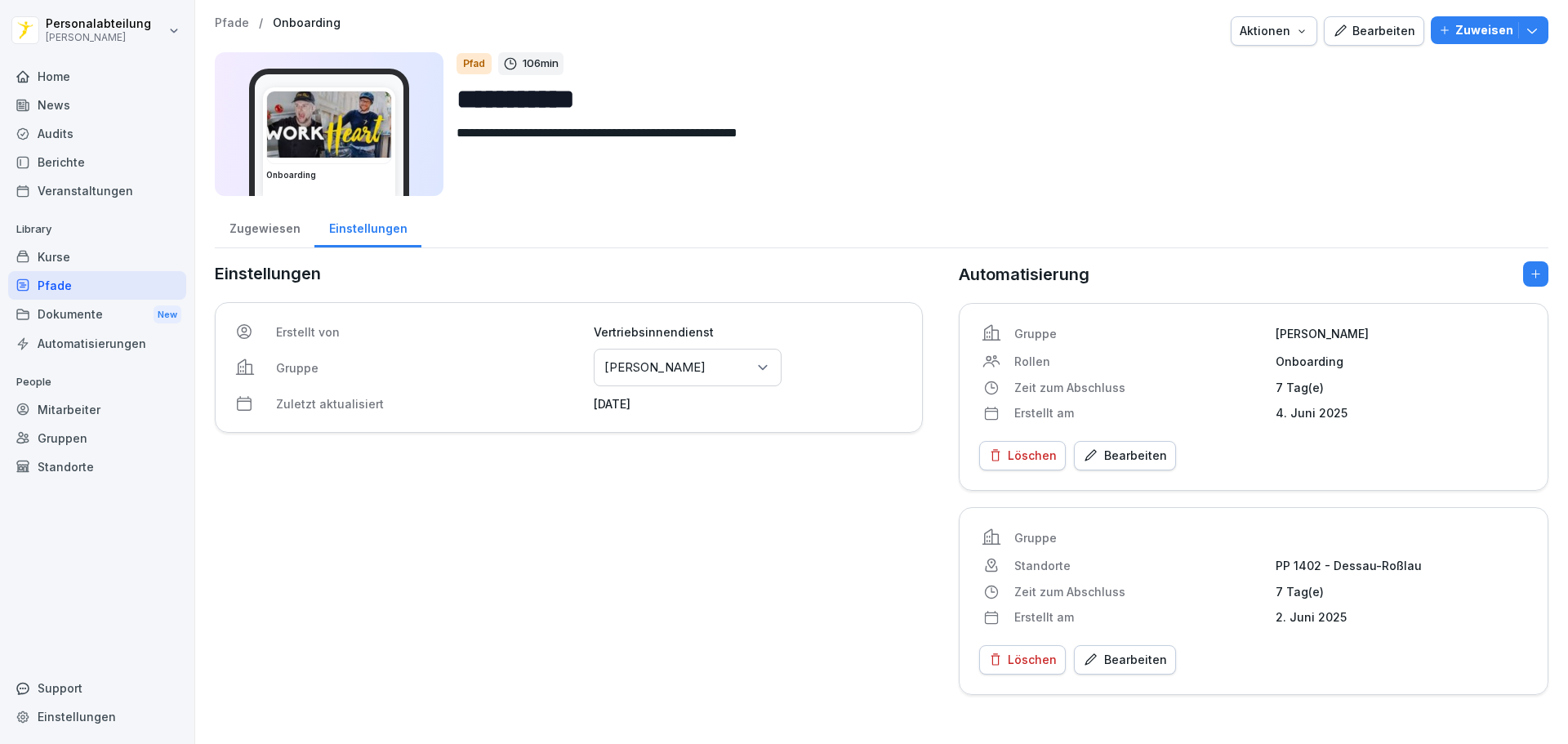
click at [296, 226] on div "Zugewiesen" at bounding box center [264, 226] width 100 height 42
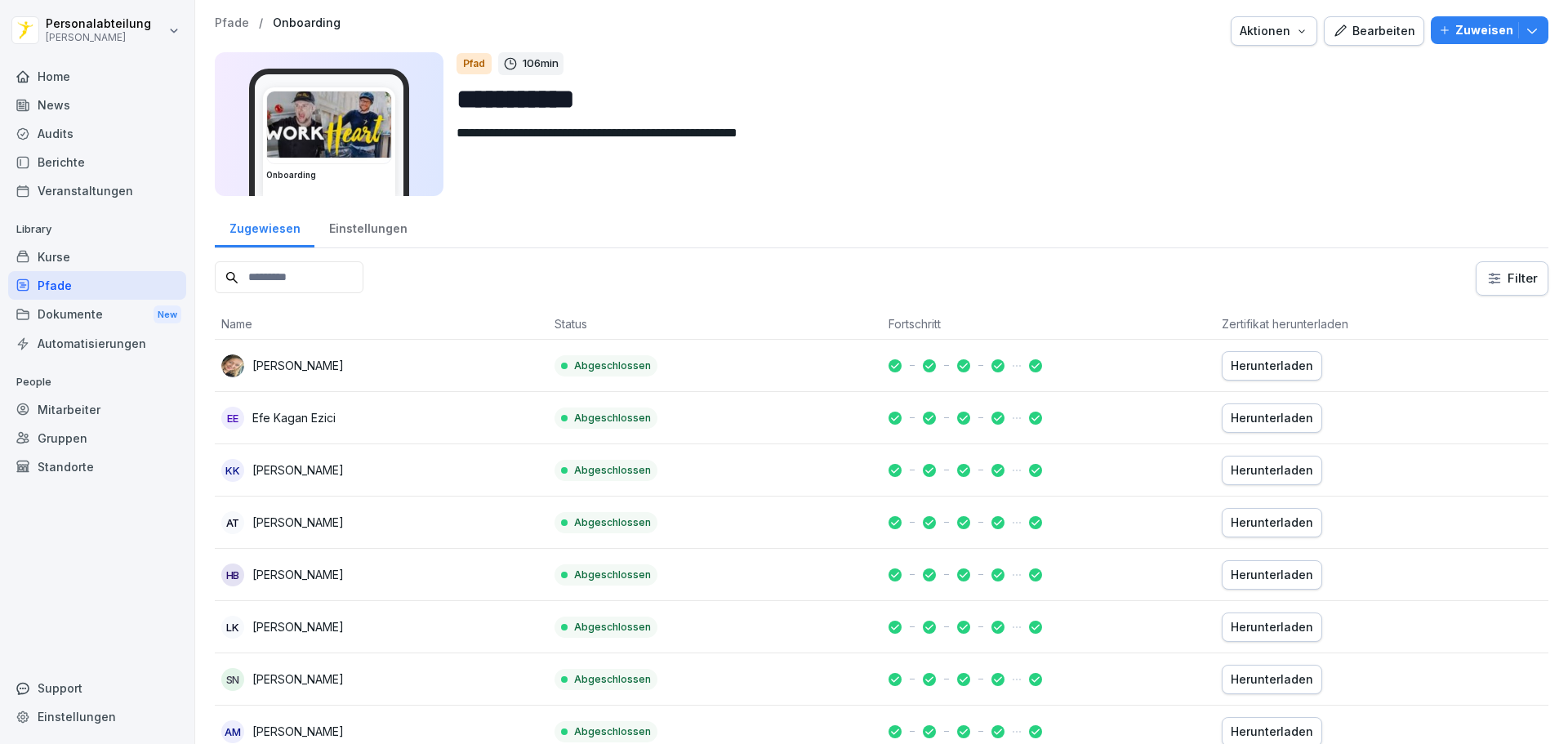
click at [364, 227] on div "Einstellungen" at bounding box center [368, 226] width 107 height 42
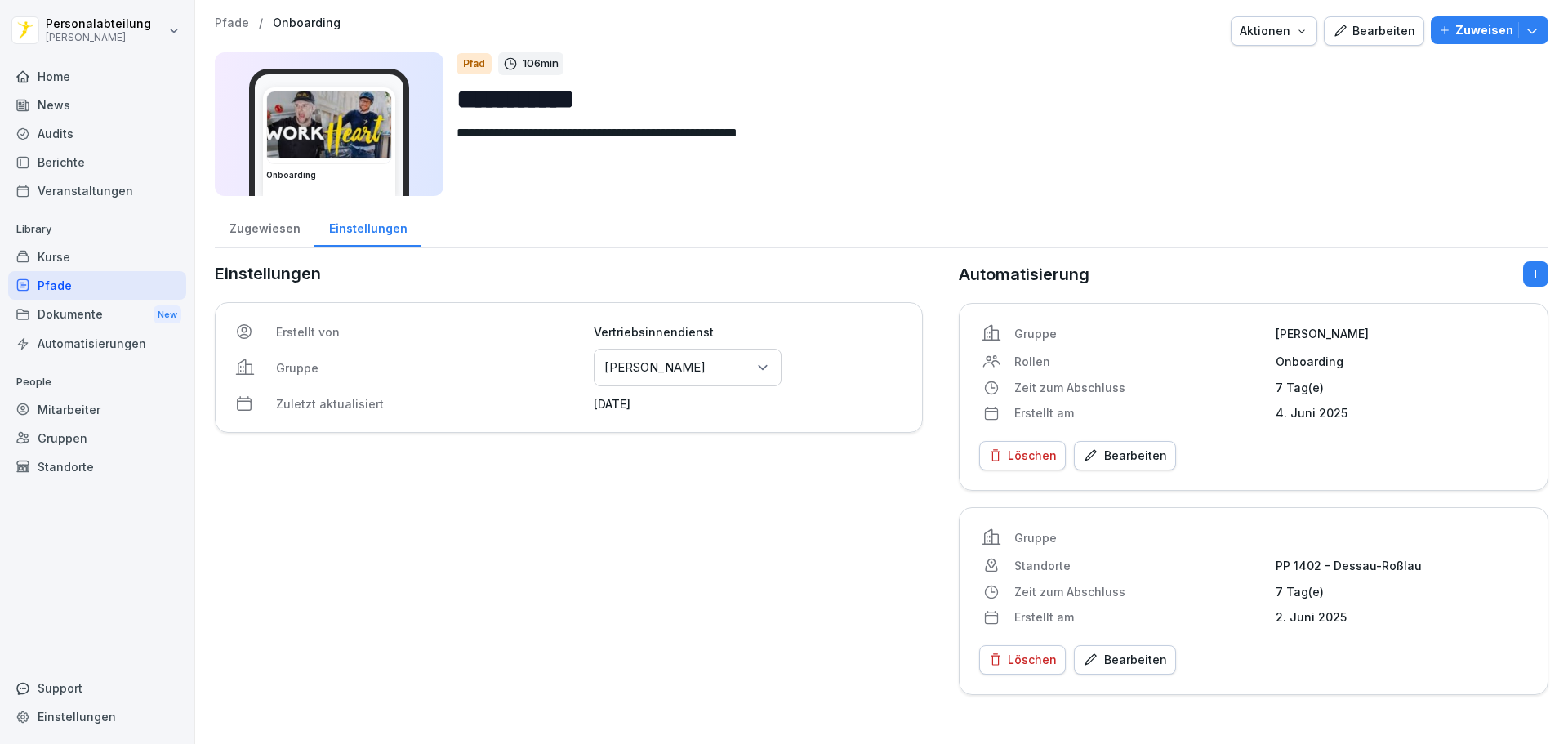
click at [267, 240] on div "Zugewiesen" at bounding box center [264, 226] width 100 height 42
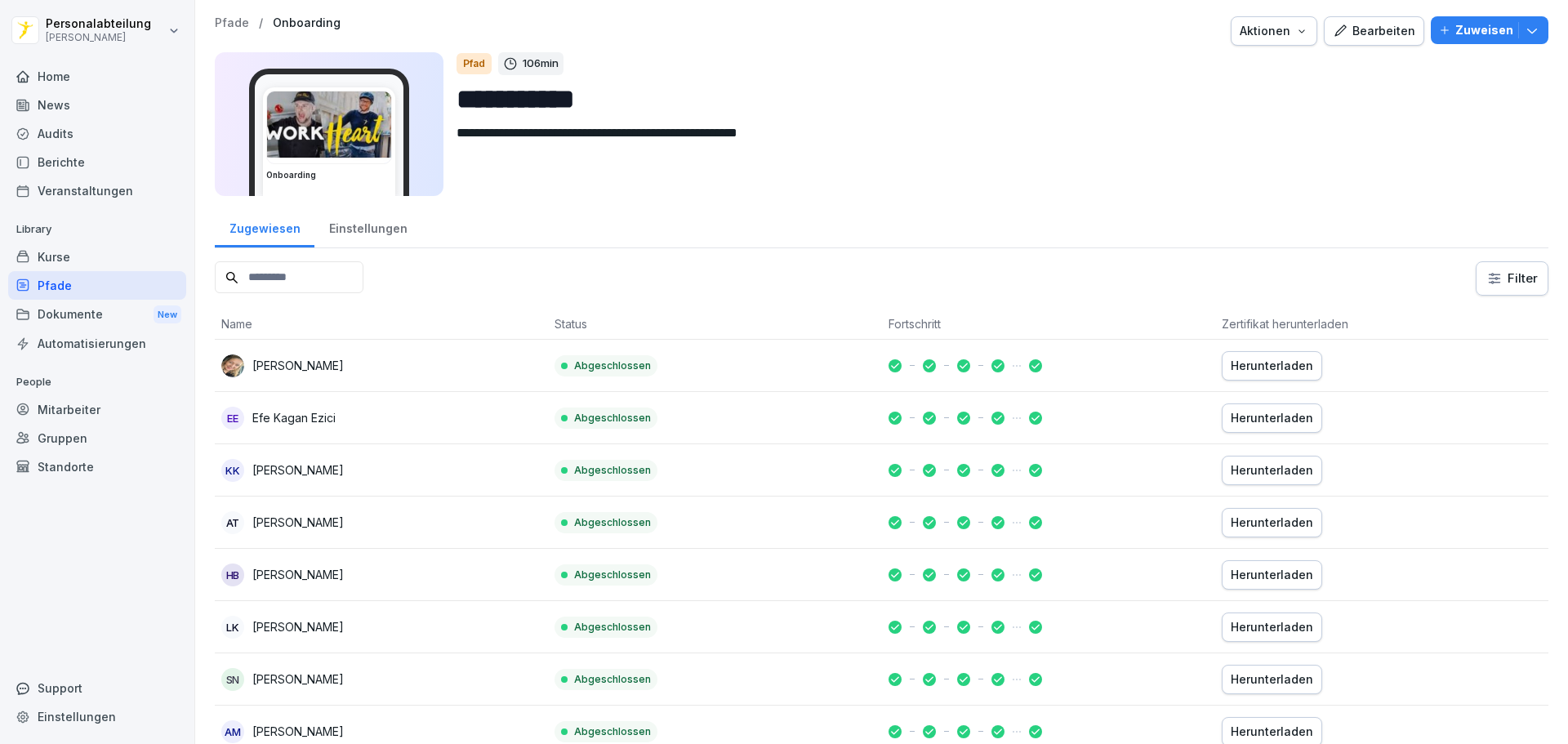
click at [329, 272] on input at bounding box center [289, 277] width 148 height 32
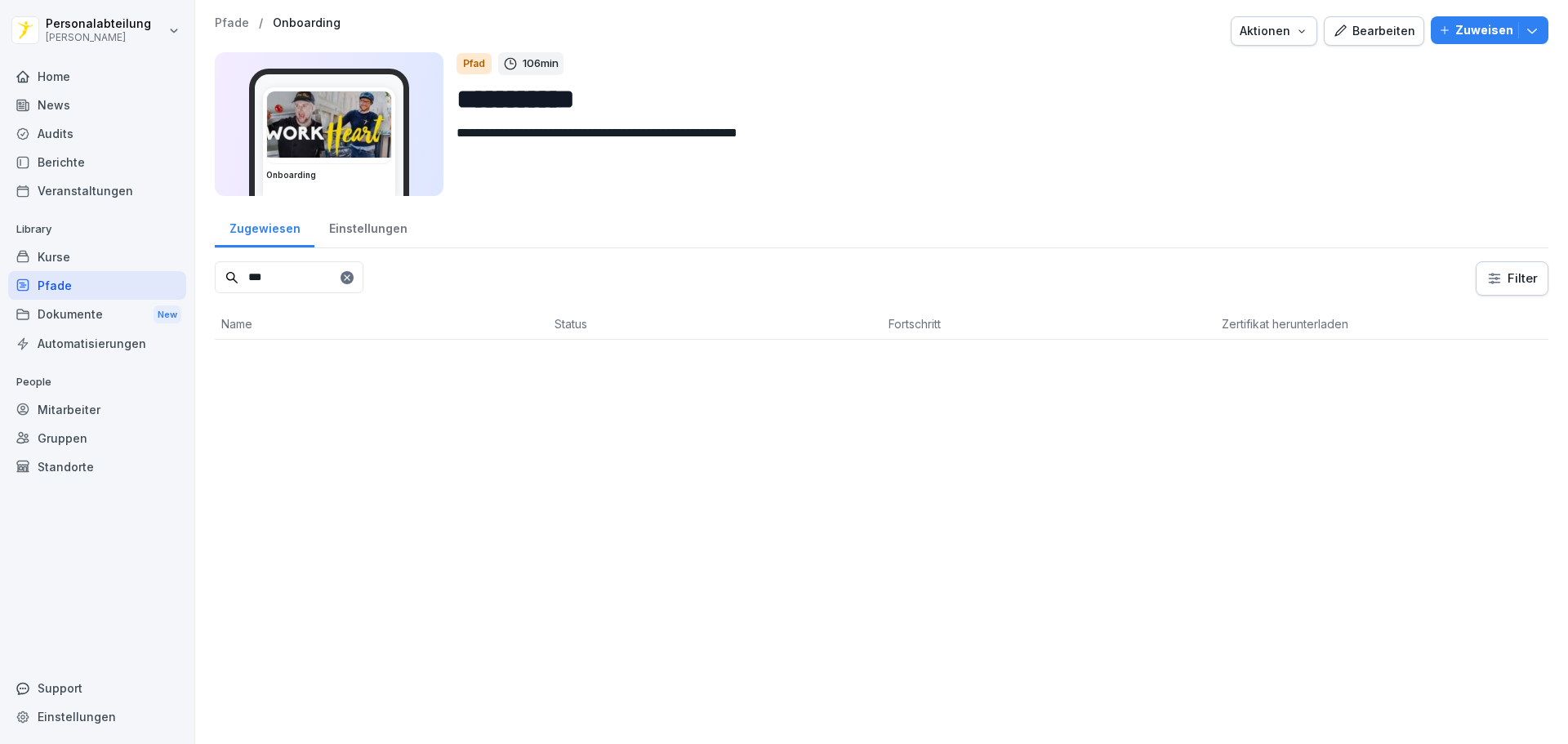
type input "***"
click at [352, 278] on icon at bounding box center [347, 278] width 10 height 10
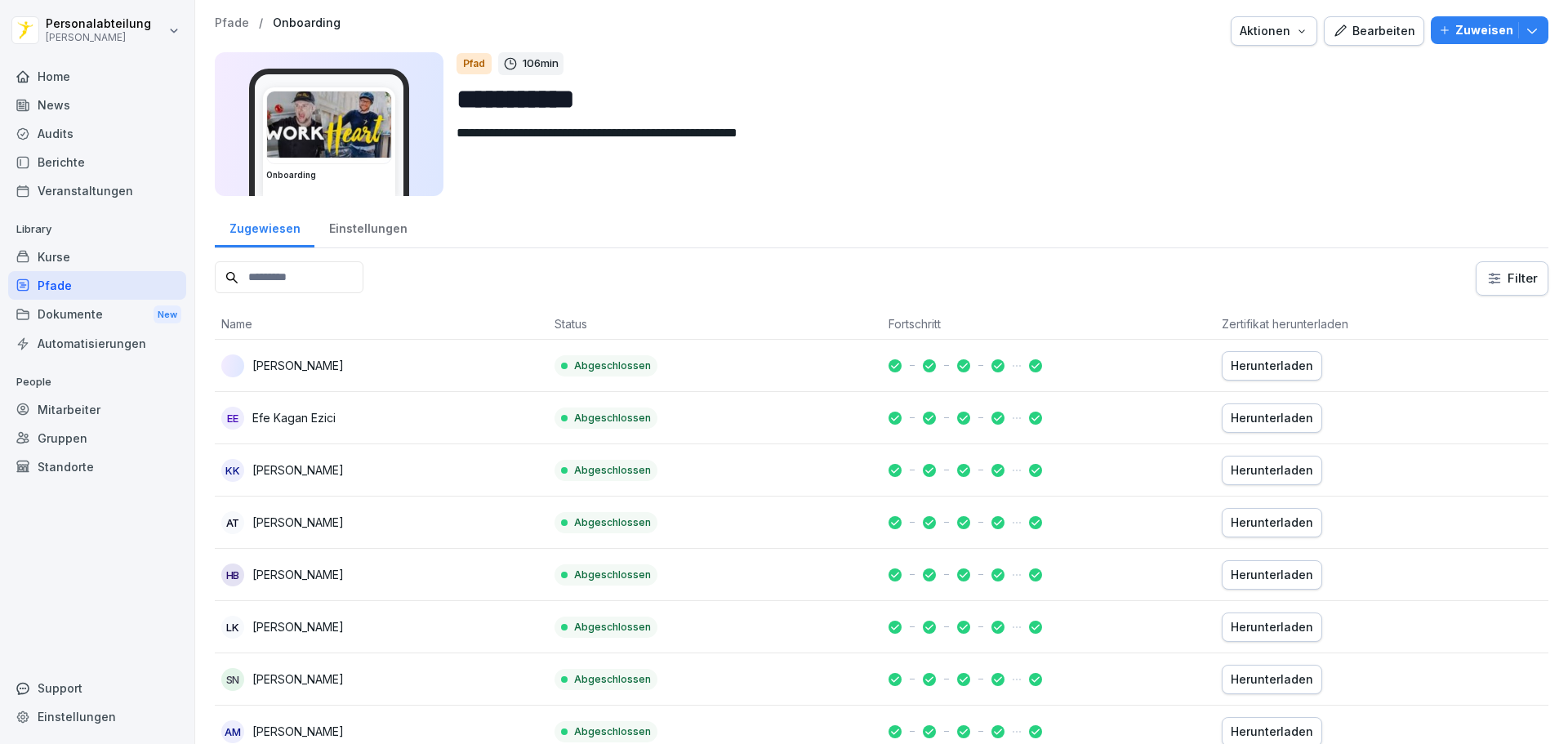
click at [353, 273] on input at bounding box center [289, 277] width 148 height 32
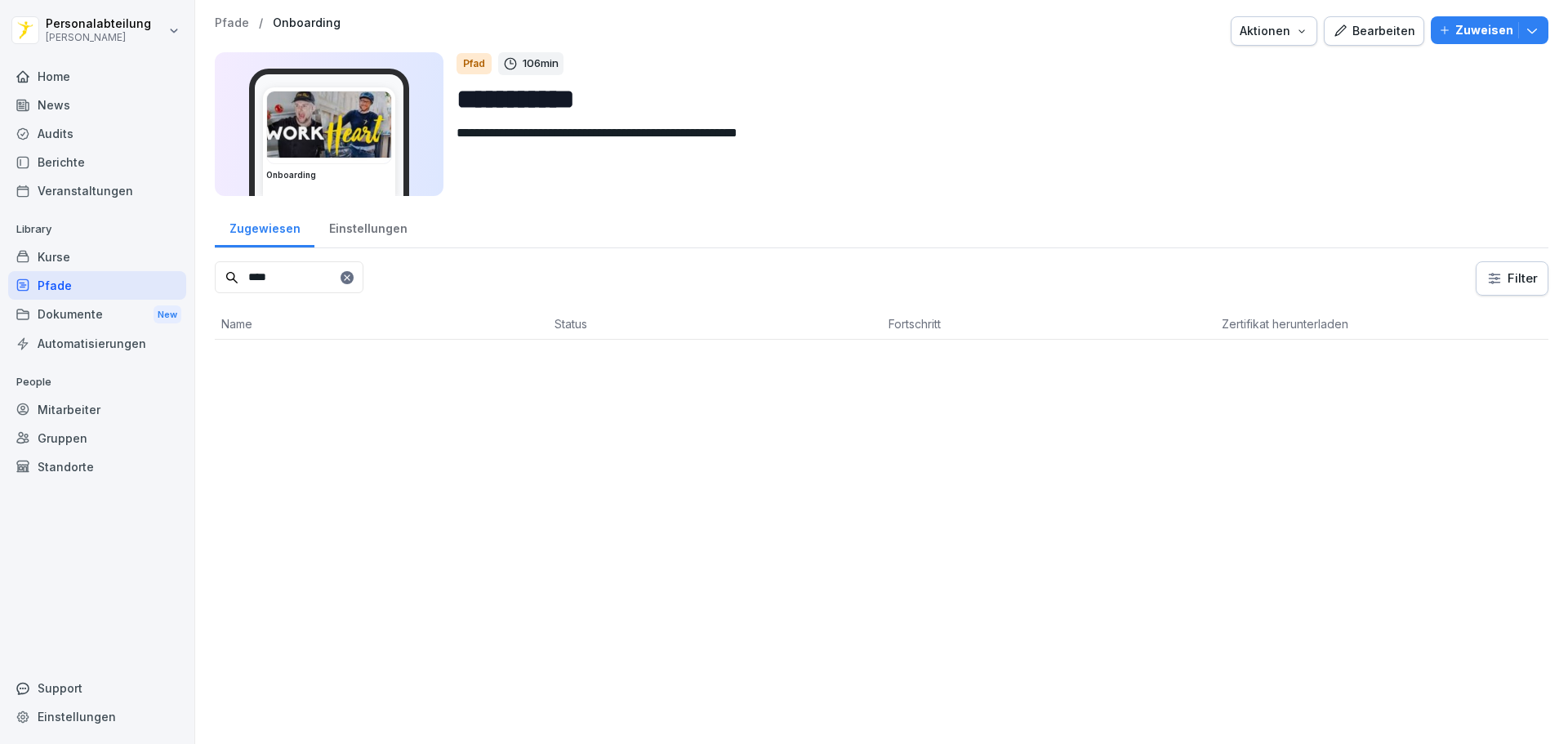
type input "****"
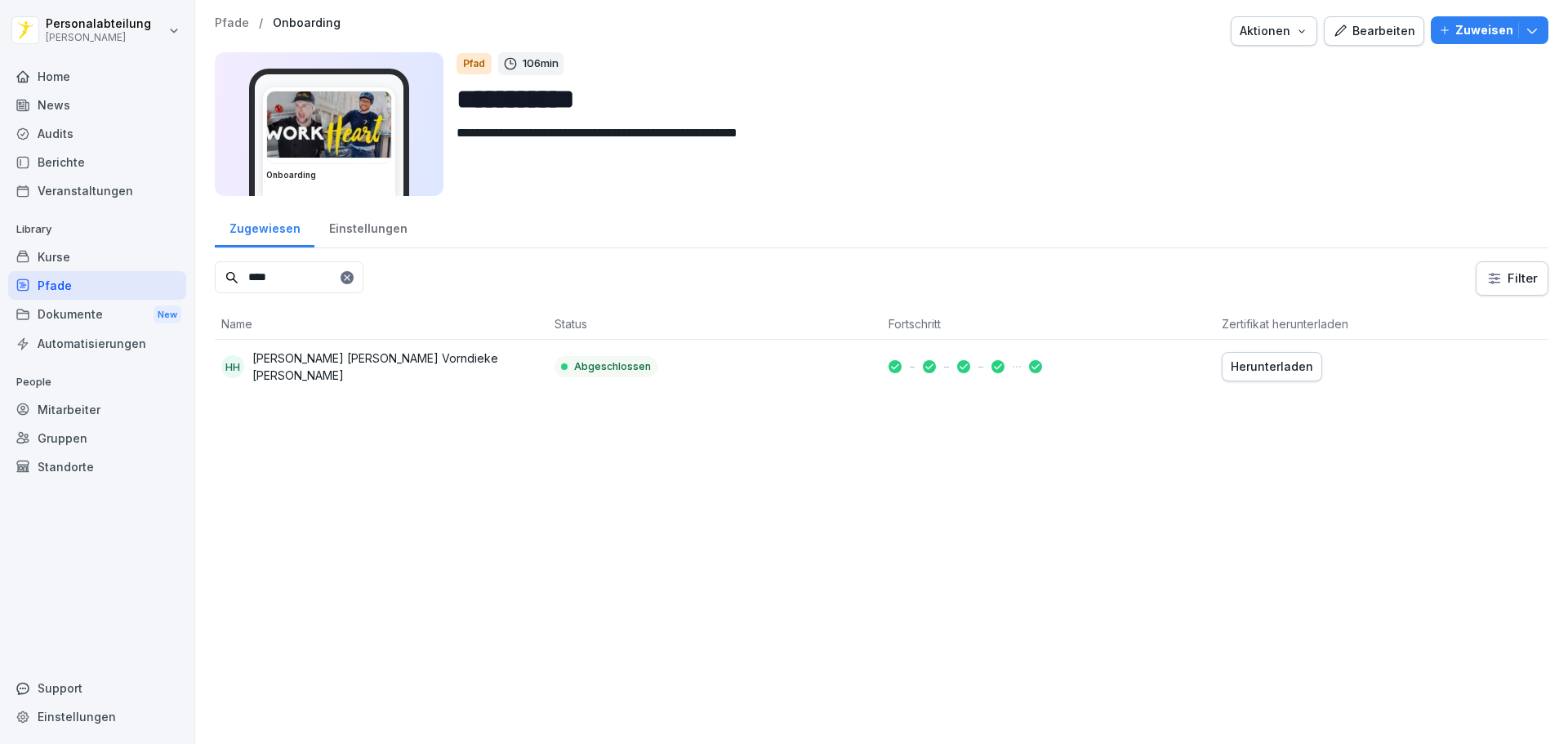
click at [352, 279] on icon at bounding box center [347, 278] width 10 height 10
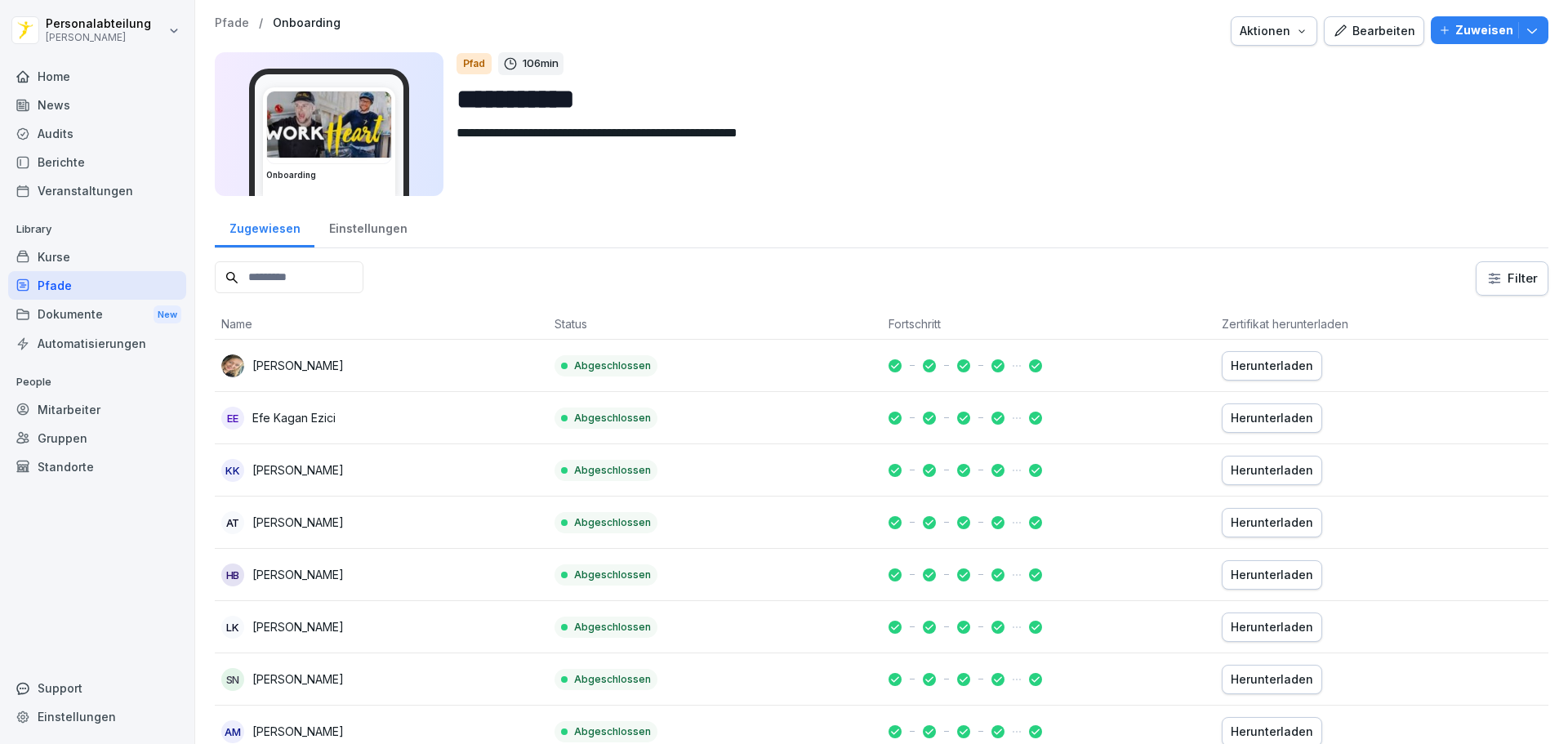
click at [345, 274] on input at bounding box center [289, 277] width 148 height 32
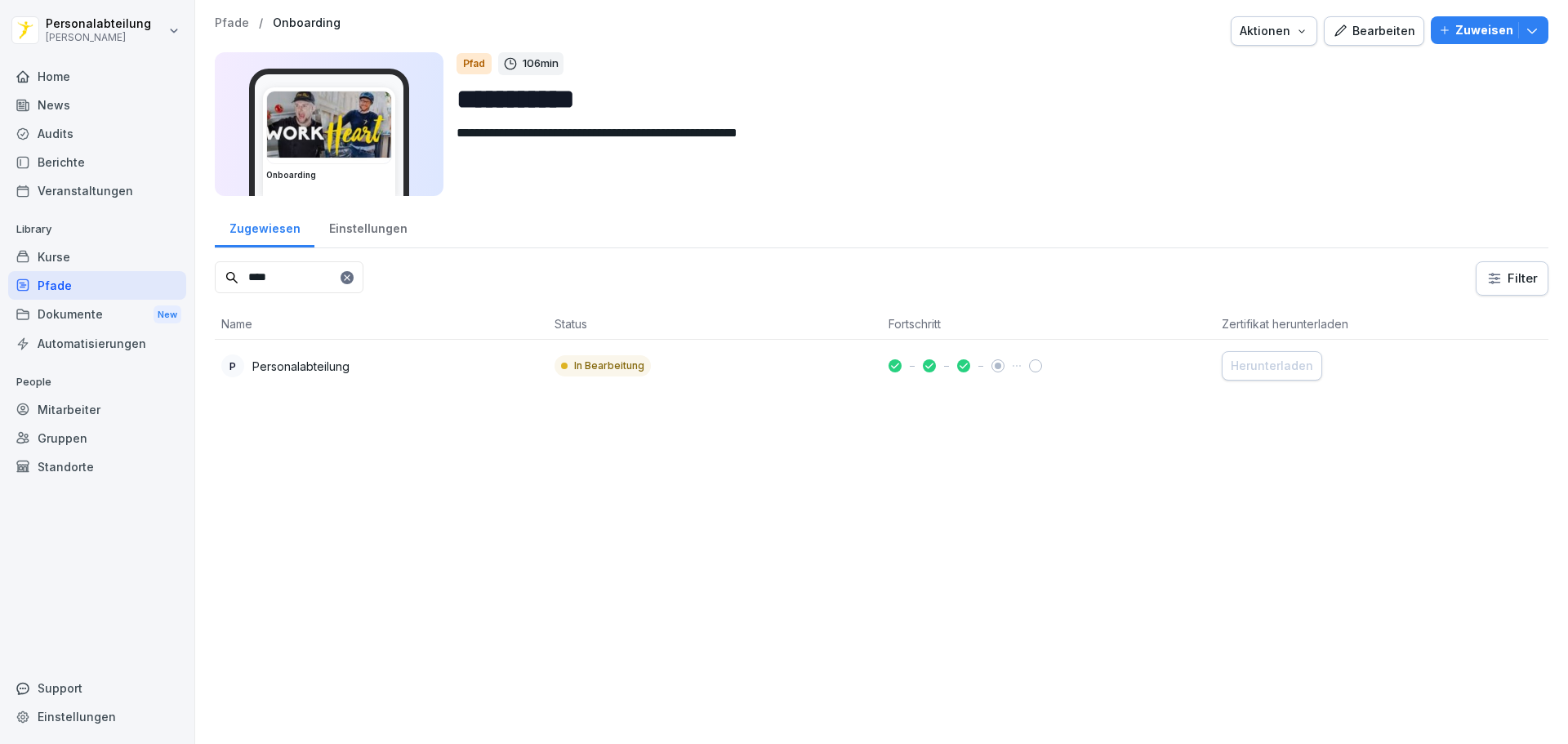
type input "****"
click at [79, 264] on div "Kurse" at bounding box center [97, 257] width 178 height 29
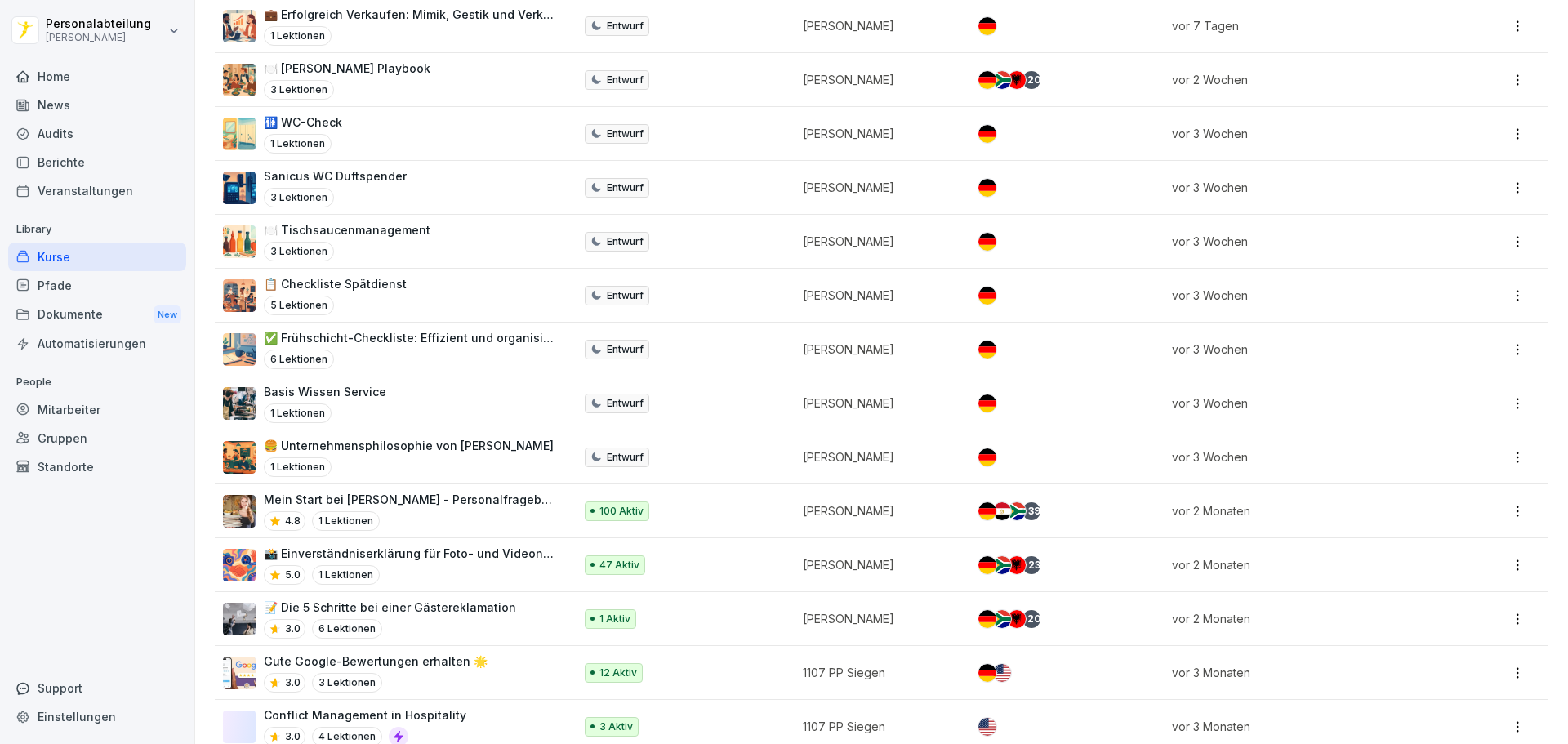
scroll to position [408, 0]
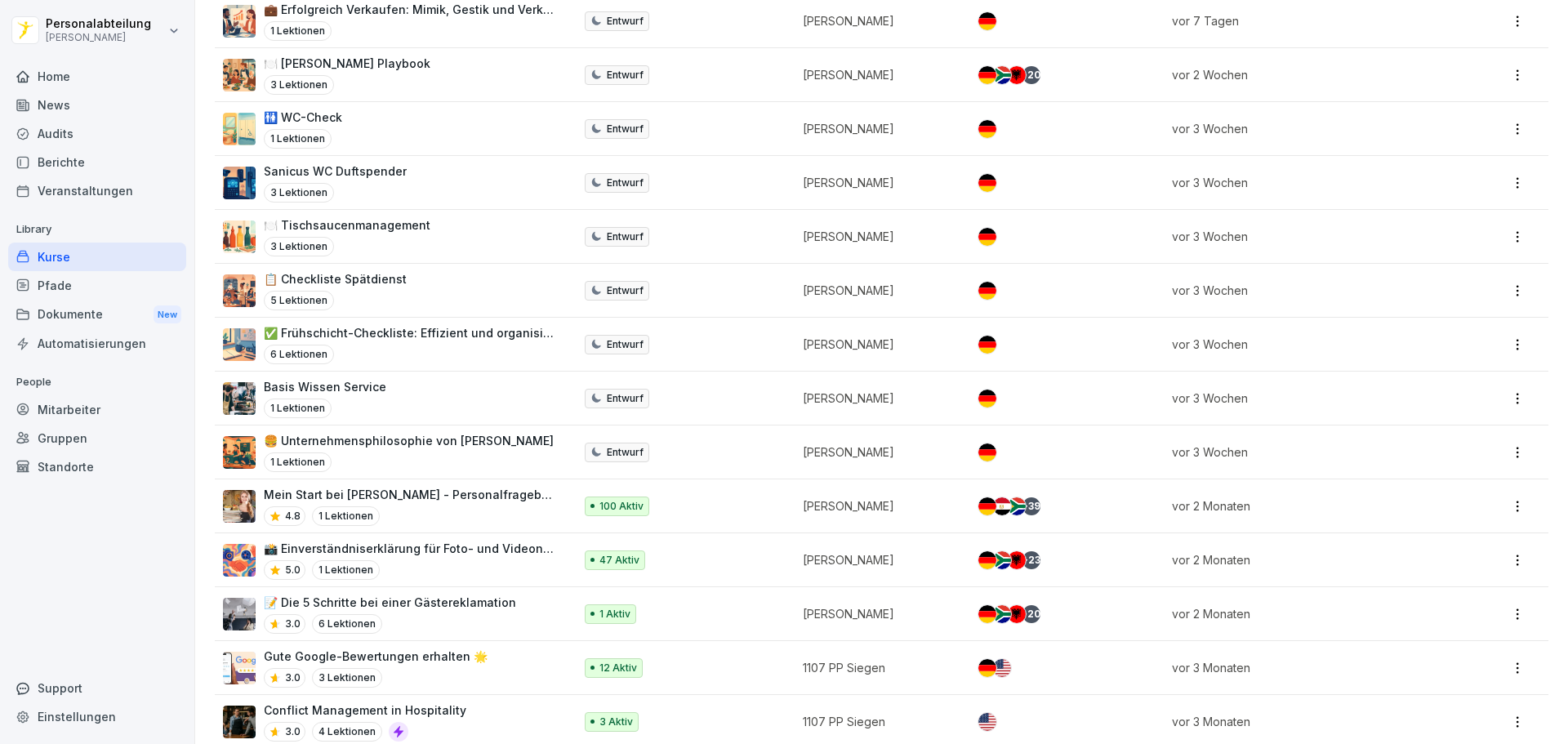
click at [581, 517] on td "100 Aktiv" at bounding box center [685, 506] width 218 height 54
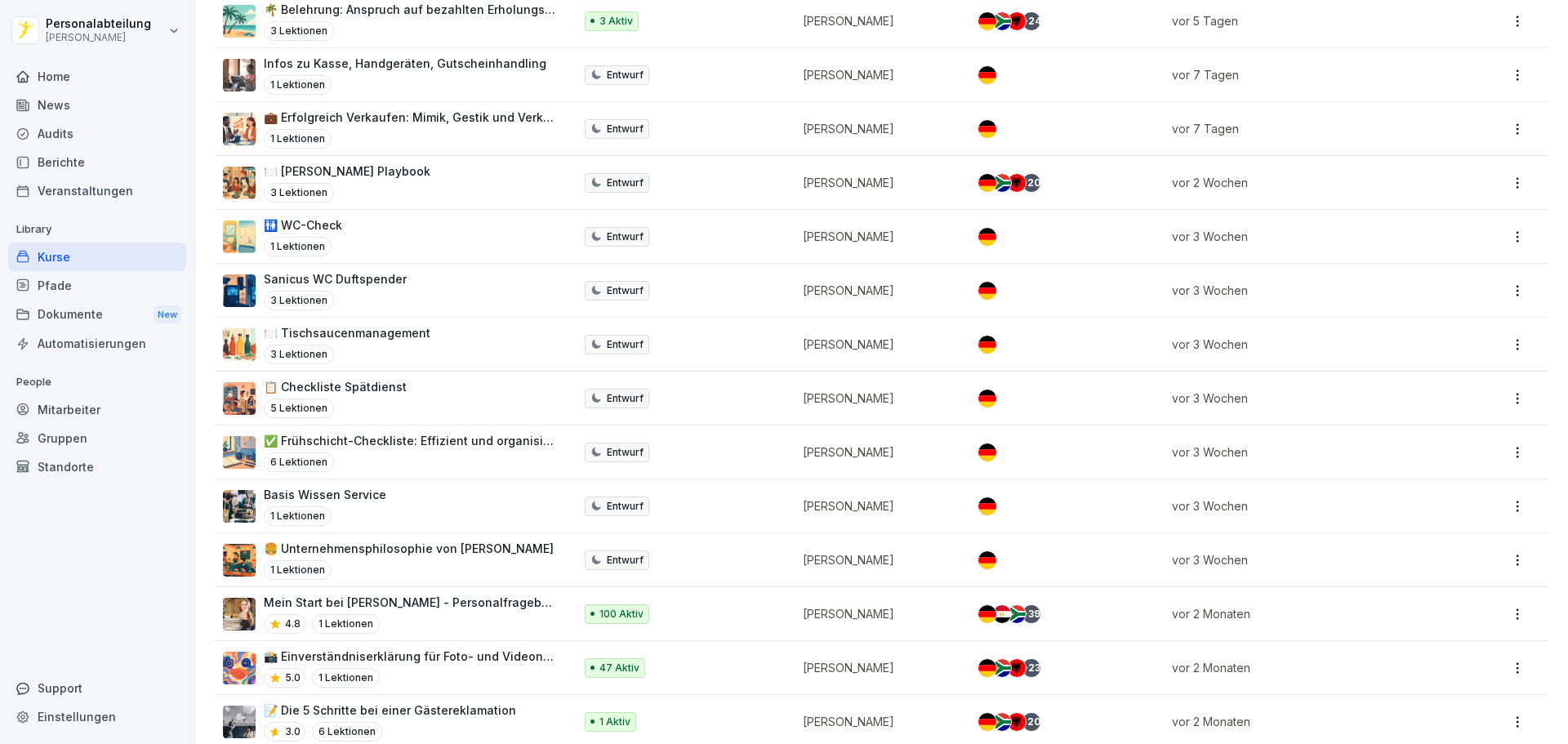
scroll to position [326, 0]
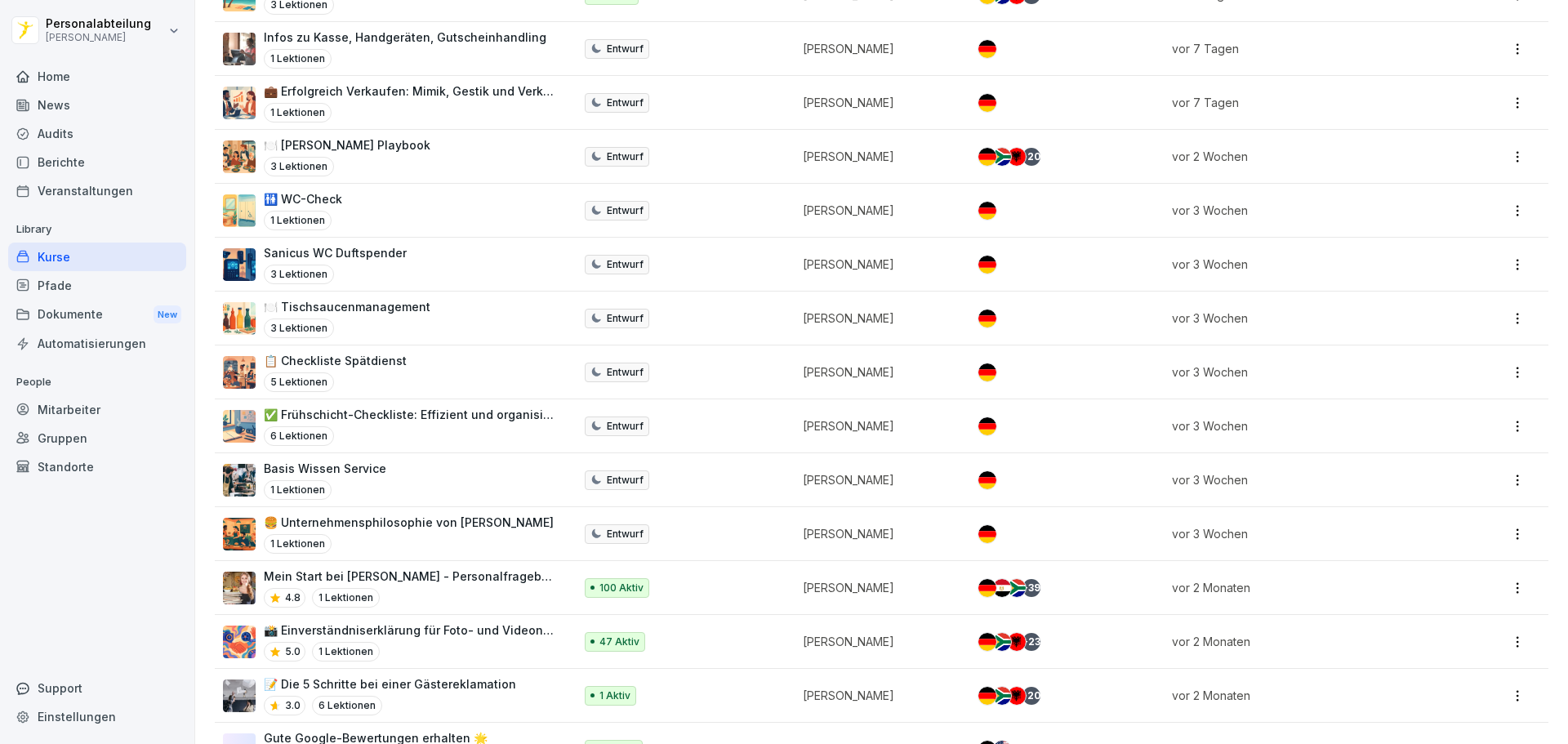
click at [471, 623] on p "📸 Einverständniserklärung für Foto- und Videonutzung" at bounding box center [409, 630] width 293 height 17
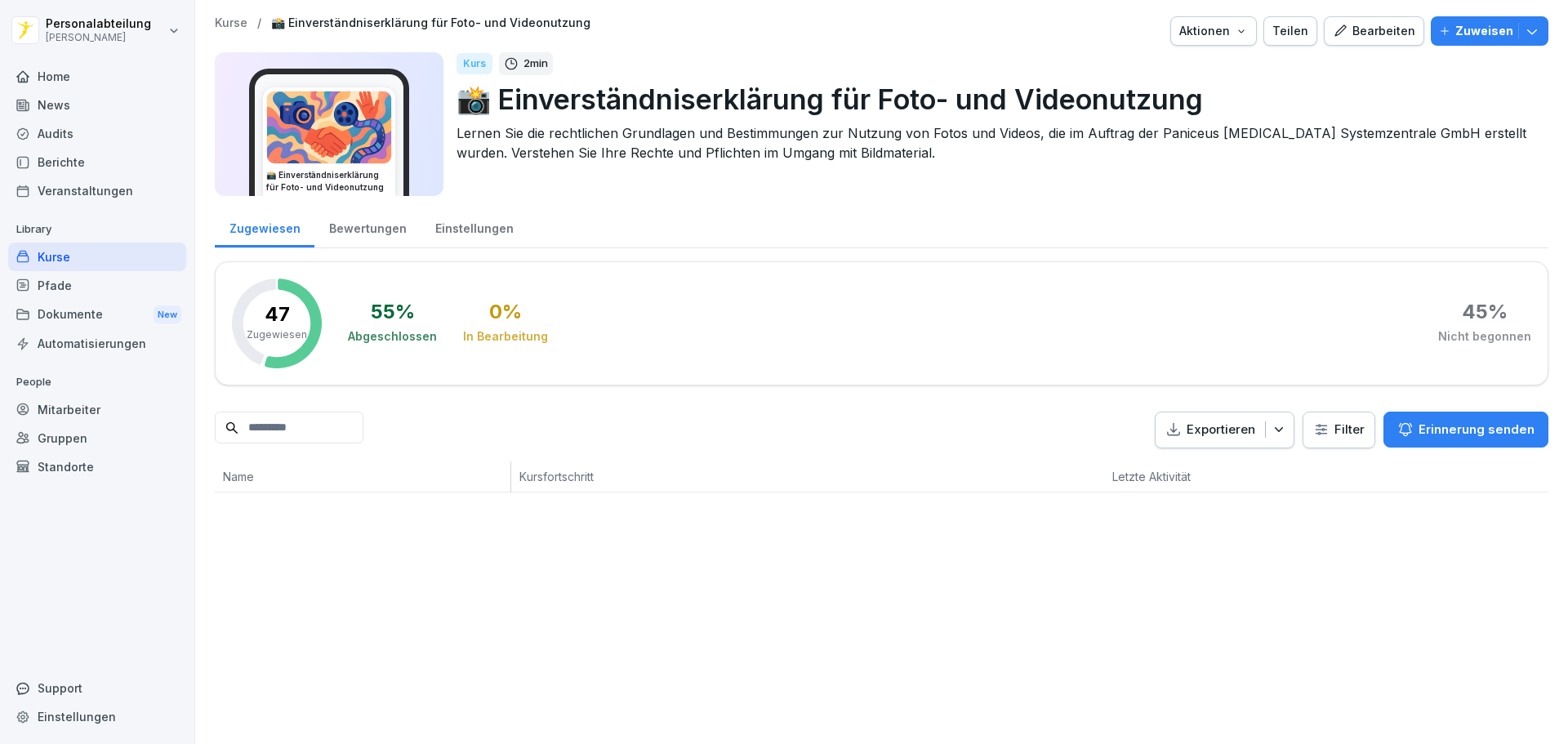
click at [373, 233] on div "Bewertungen" at bounding box center [367, 226] width 107 height 42
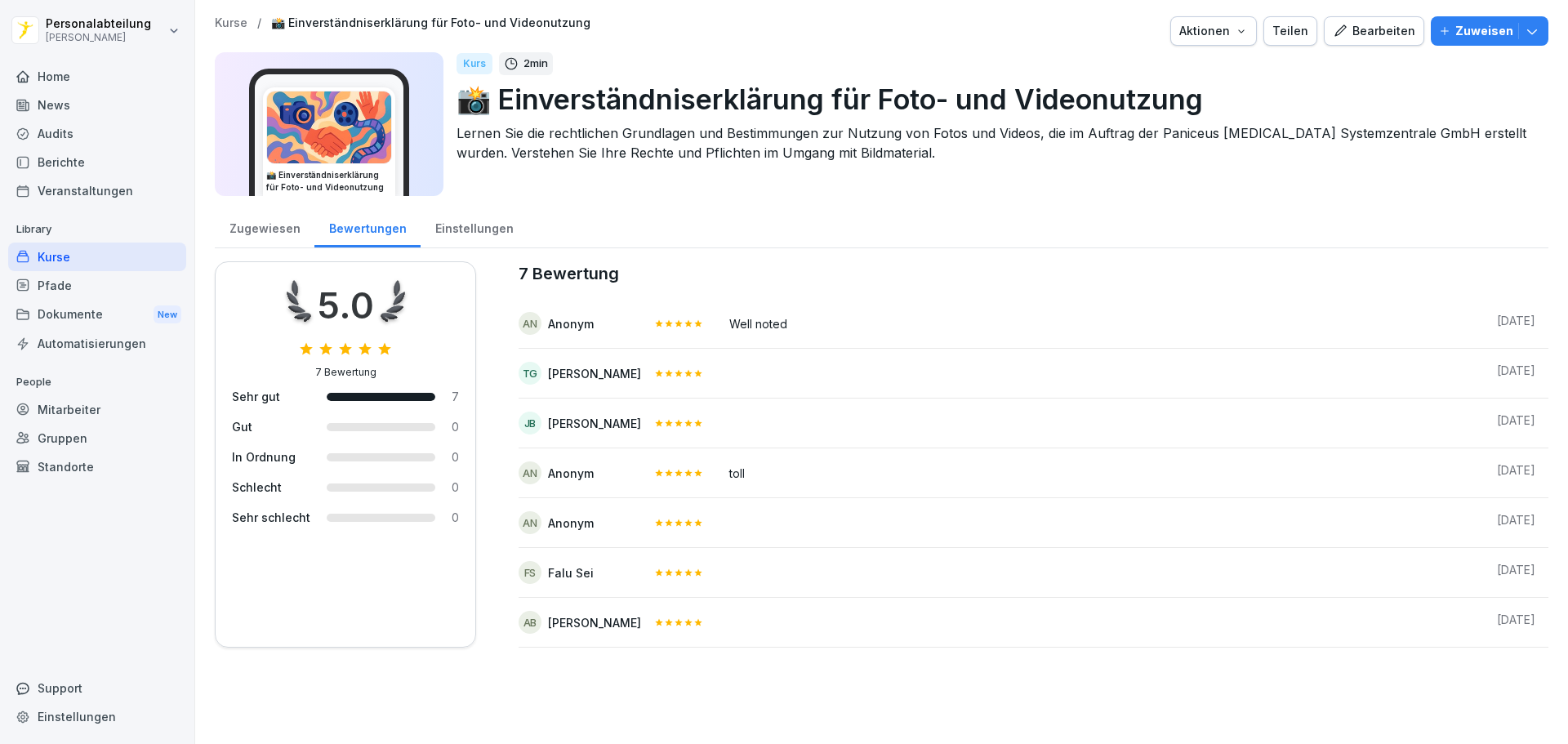
click at [481, 234] on div "Einstellungen" at bounding box center [474, 226] width 107 height 42
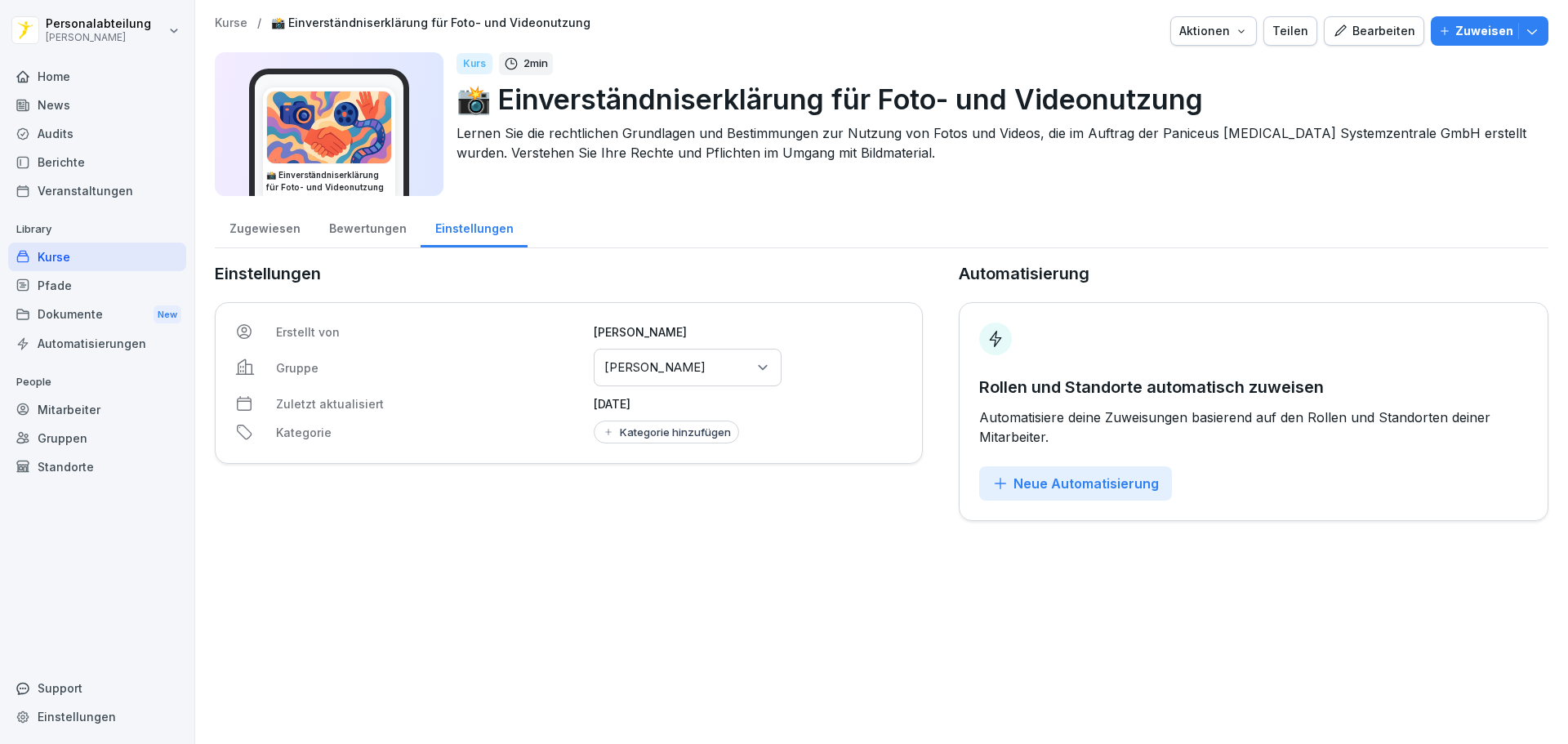
click at [279, 230] on div "Zugewiesen" at bounding box center [264, 226] width 100 height 42
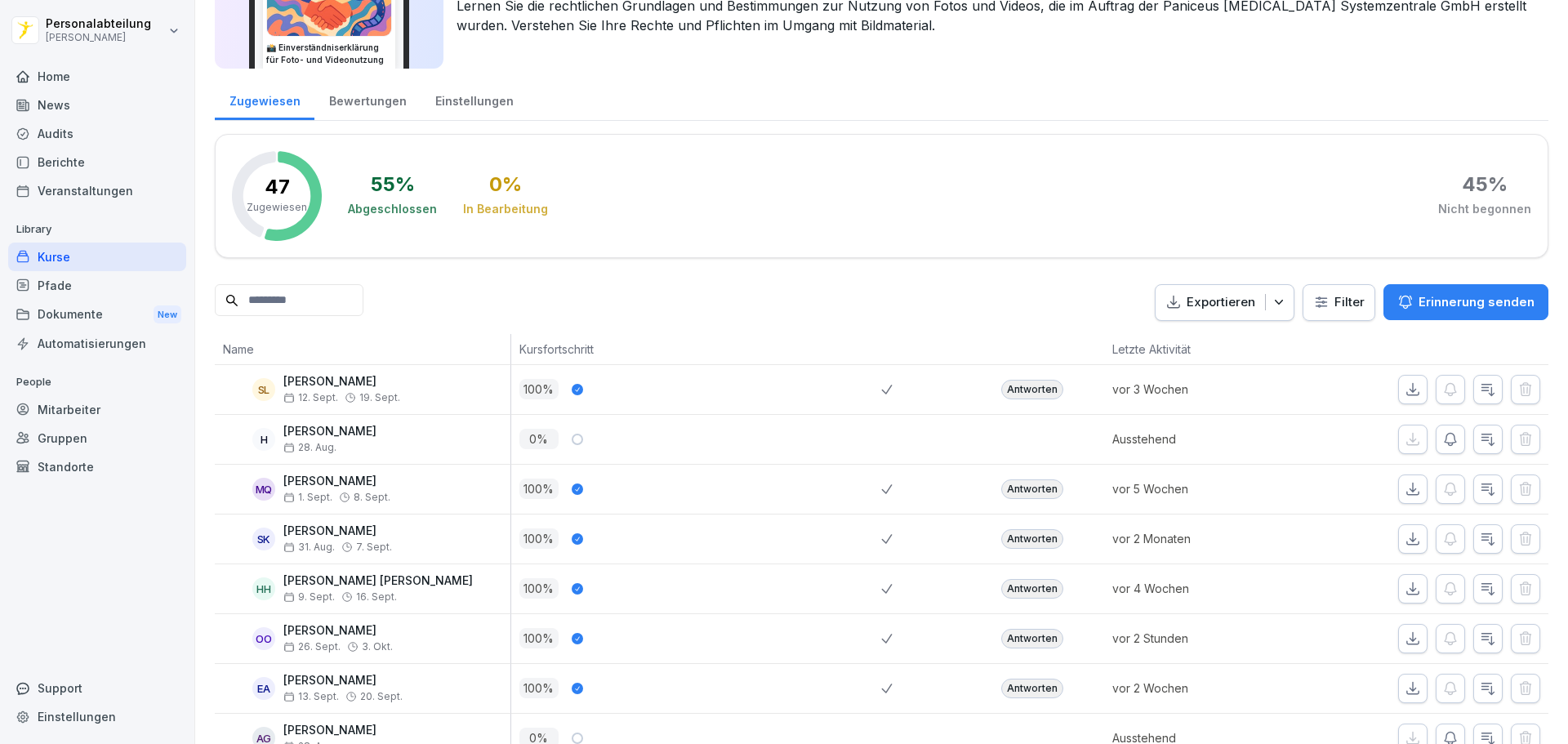
scroll to position [164, 0]
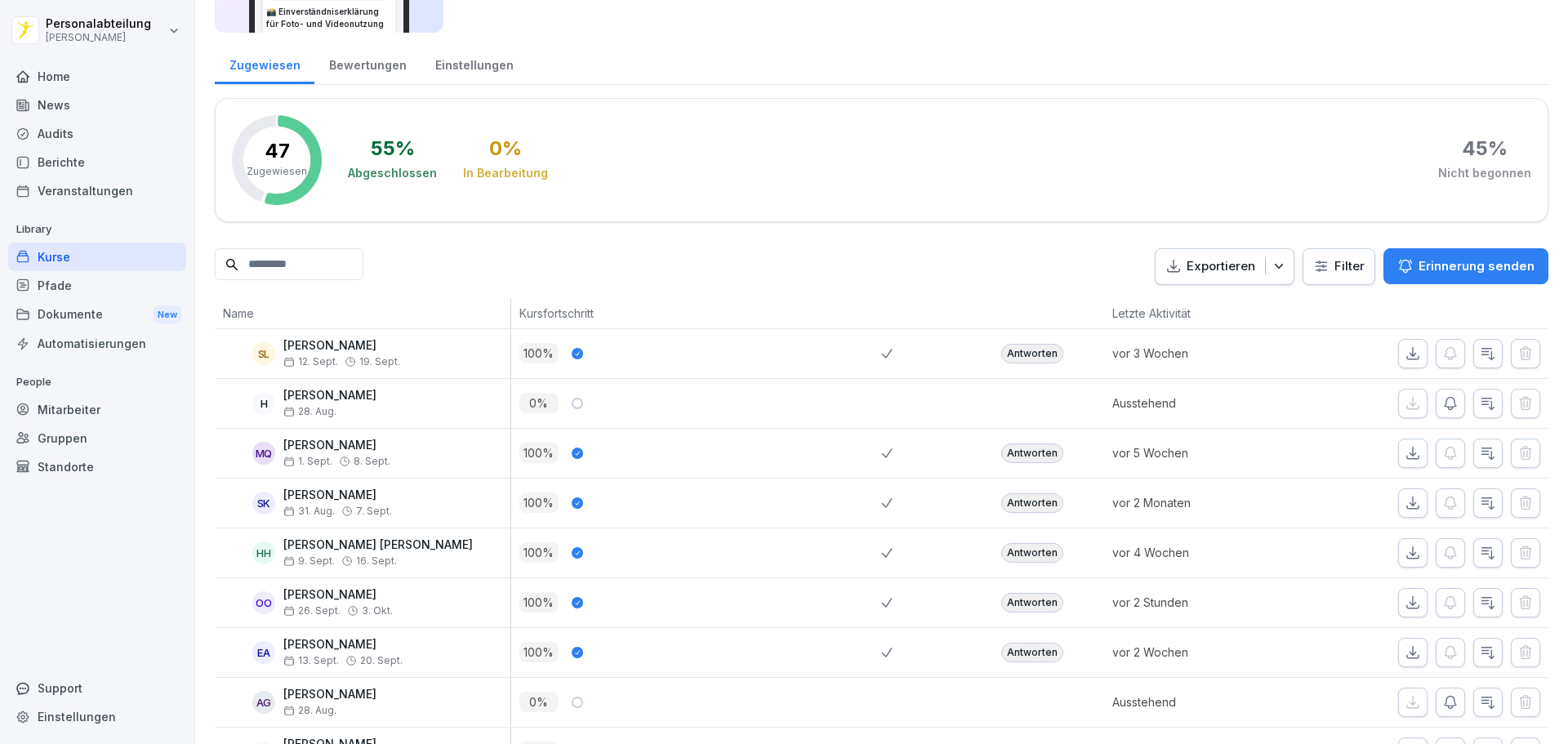
click at [1020, 445] on div "Antworten" at bounding box center [1032, 453] width 62 height 19
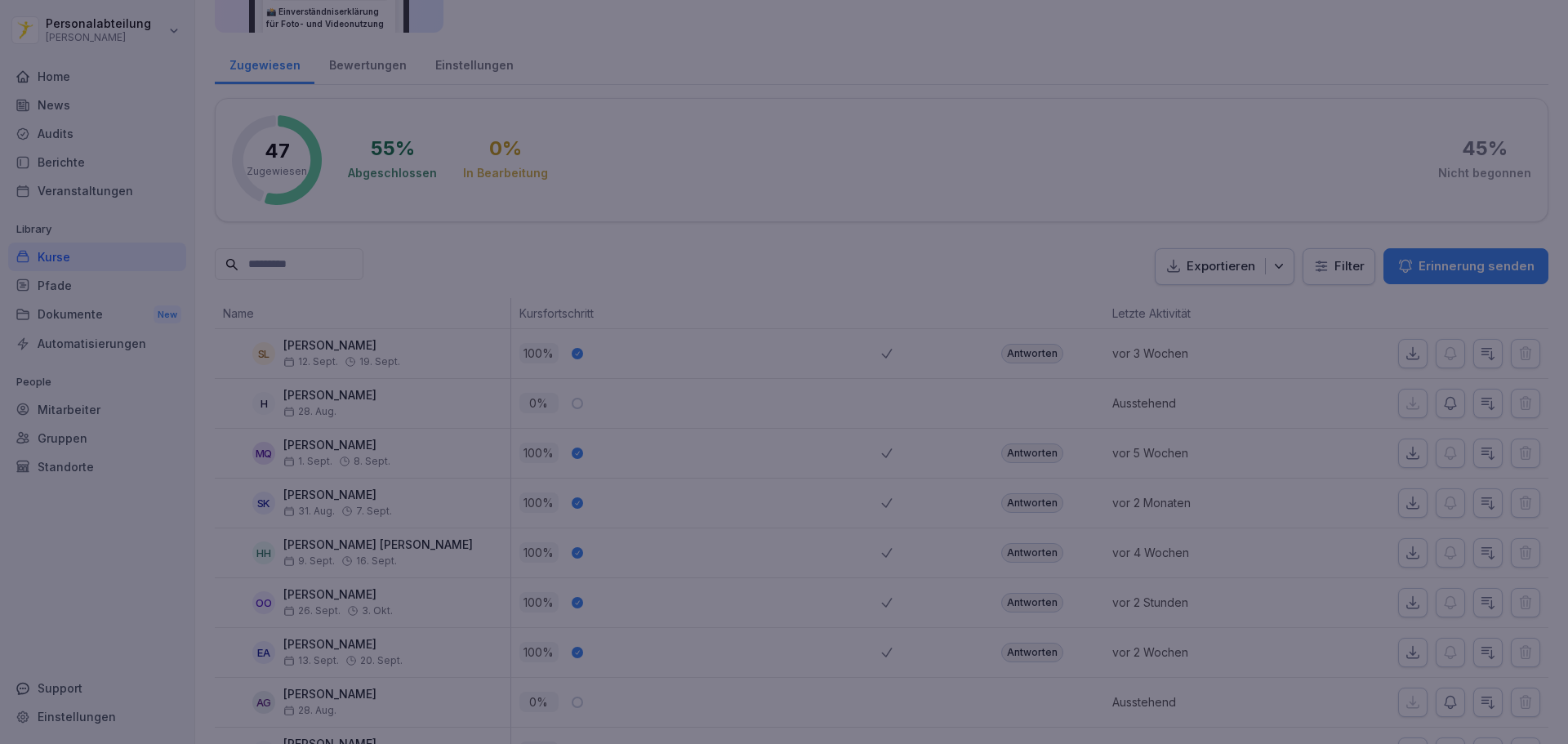
click at [1211, 76] on div at bounding box center [784, 372] width 1568 height 744
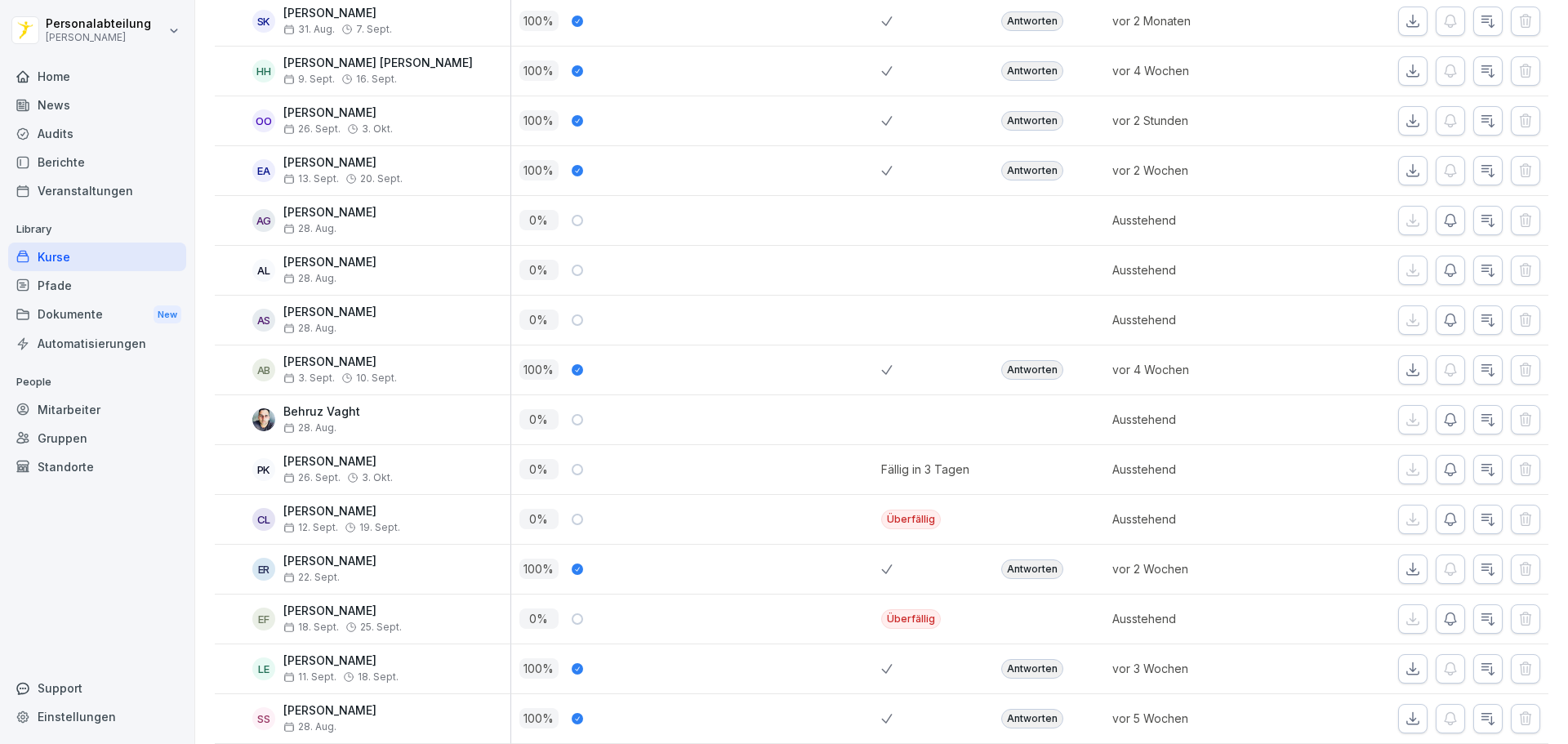
scroll to position [735, 0]
